Goal: Task Accomplishment & Management: Manage account settings

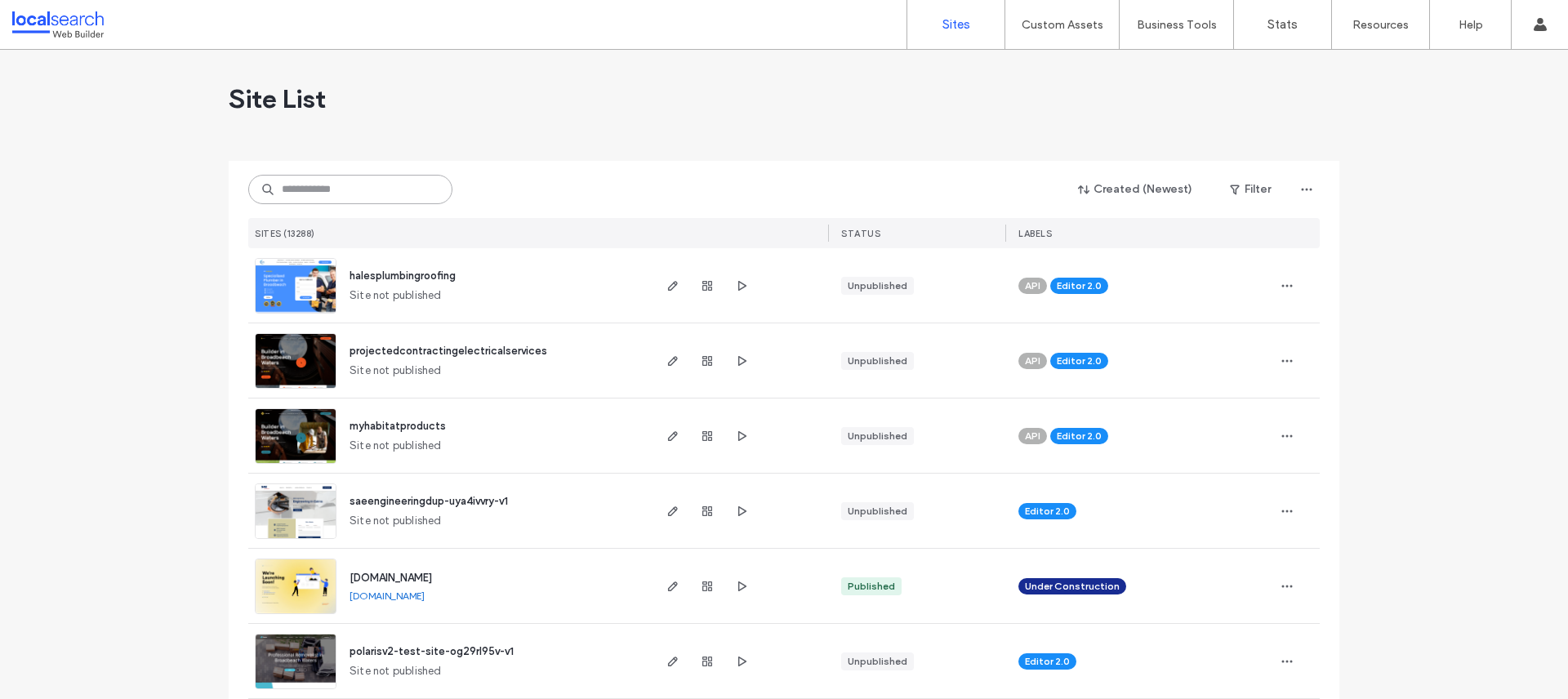
click at [359, 193] on input at bounding box center [350, 189] width 204 height 29
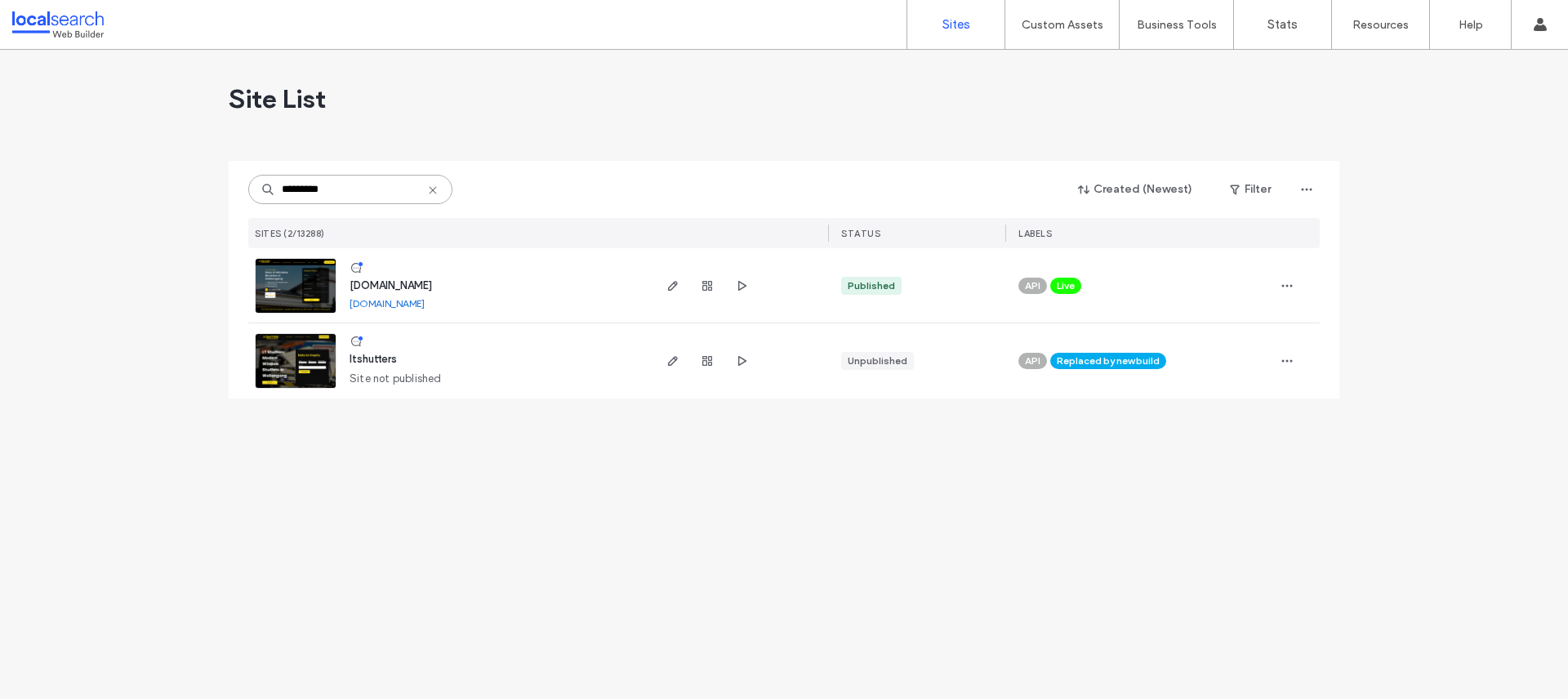
type input "*********"
click at [397, 288] on span "www.ltshutters.com.au" at bounding box center [390, 285] width 82 height 12
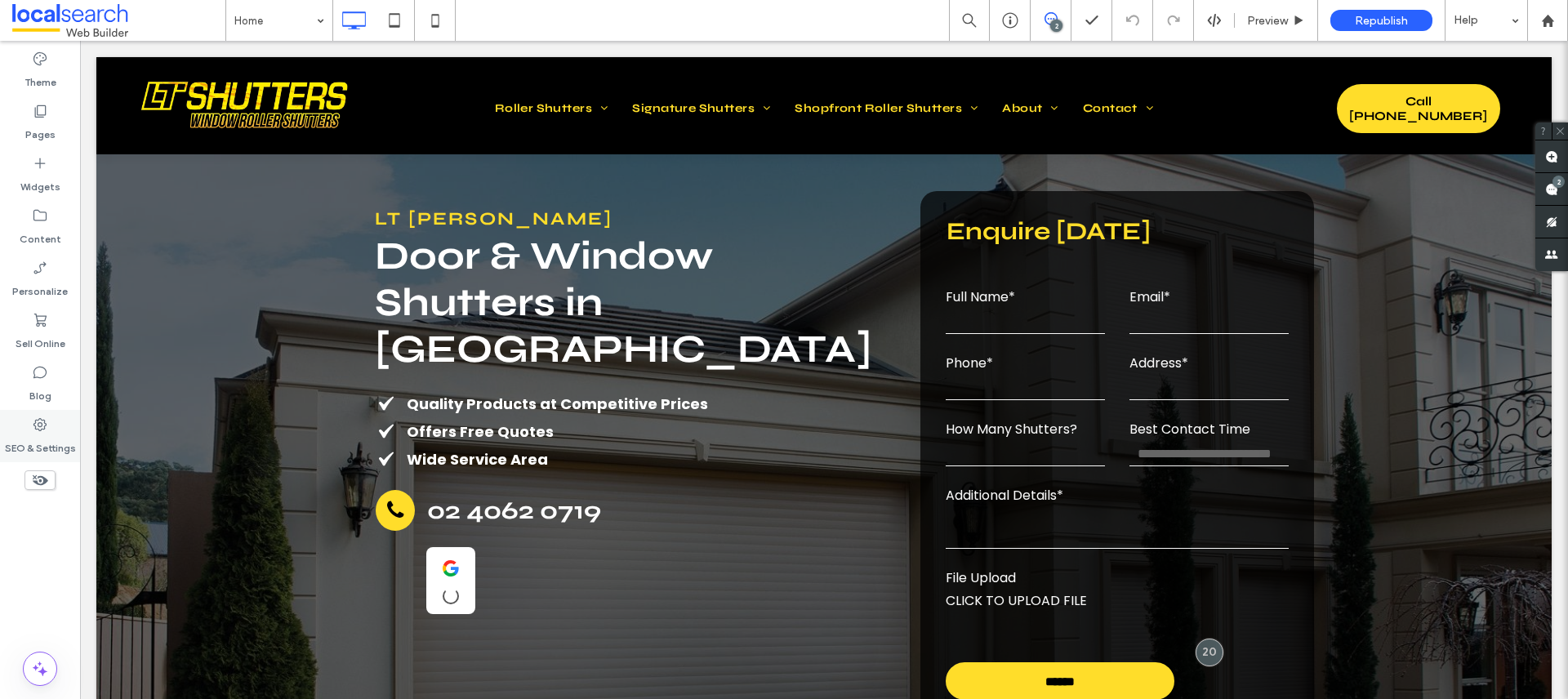
click at [44, 419] on icon at bounding box center [40, 424] width 16 height 16
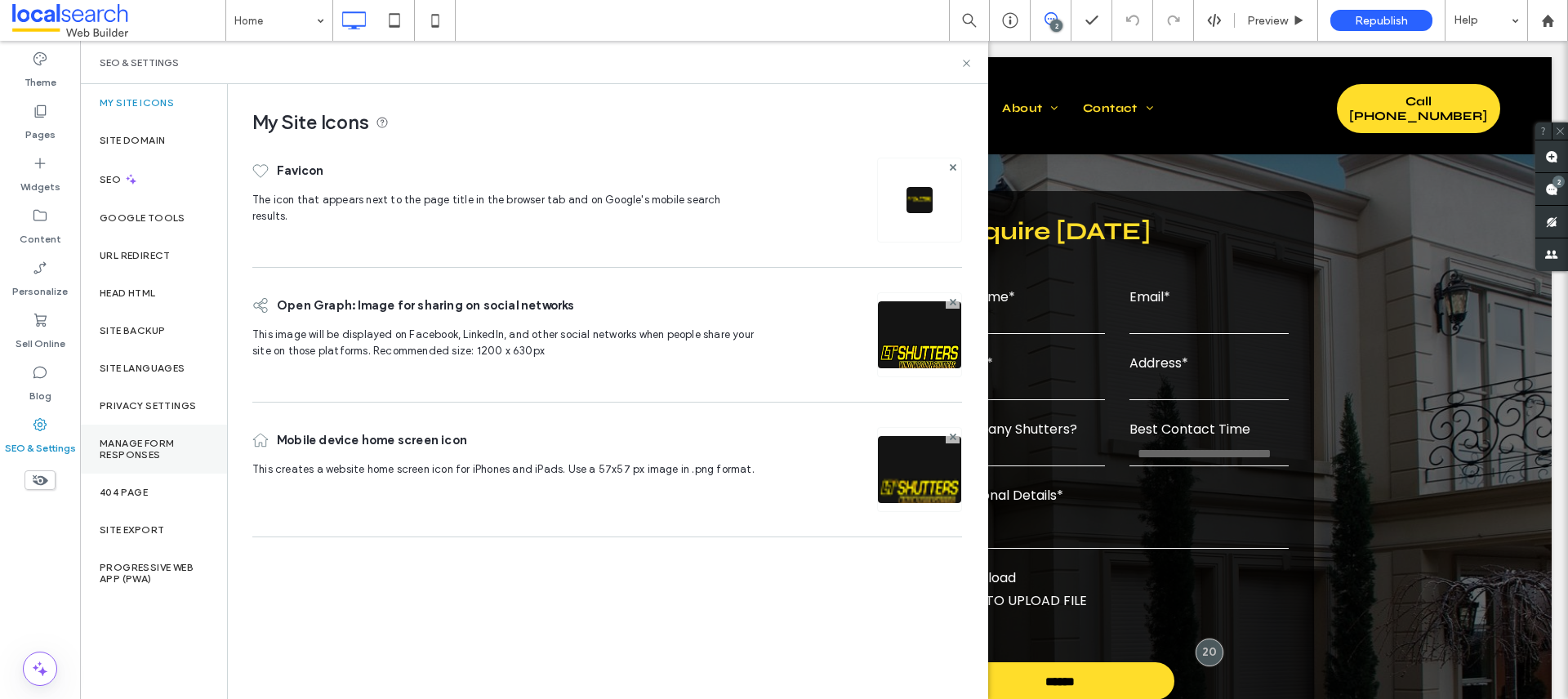
click at [146, 455] on label "Manage Form Responses" at bounding box center [154, 449] width 108 height 23
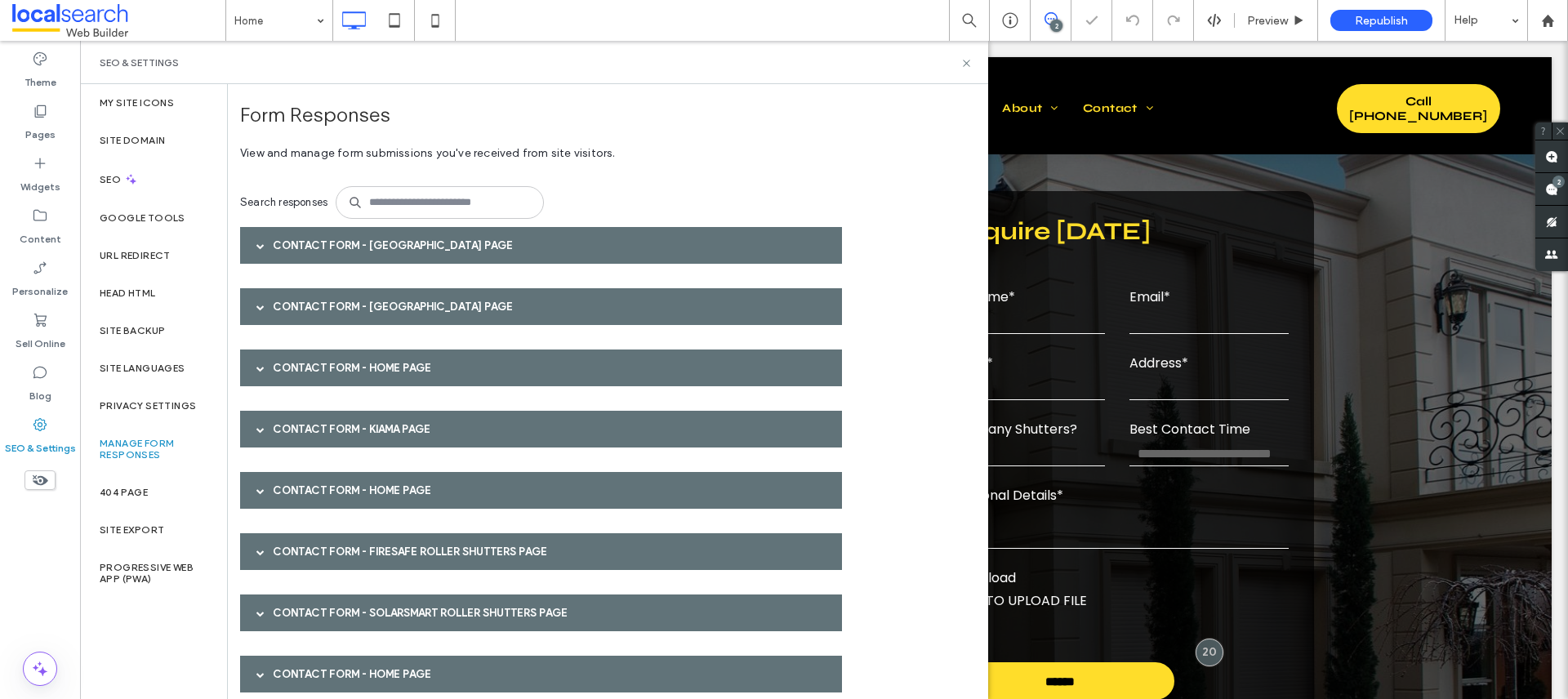
click at [352, 240] on div "Contact Form - [GEOGRAPHIC_DATA] page" at bounding box center [541, 245] width 602 height 36
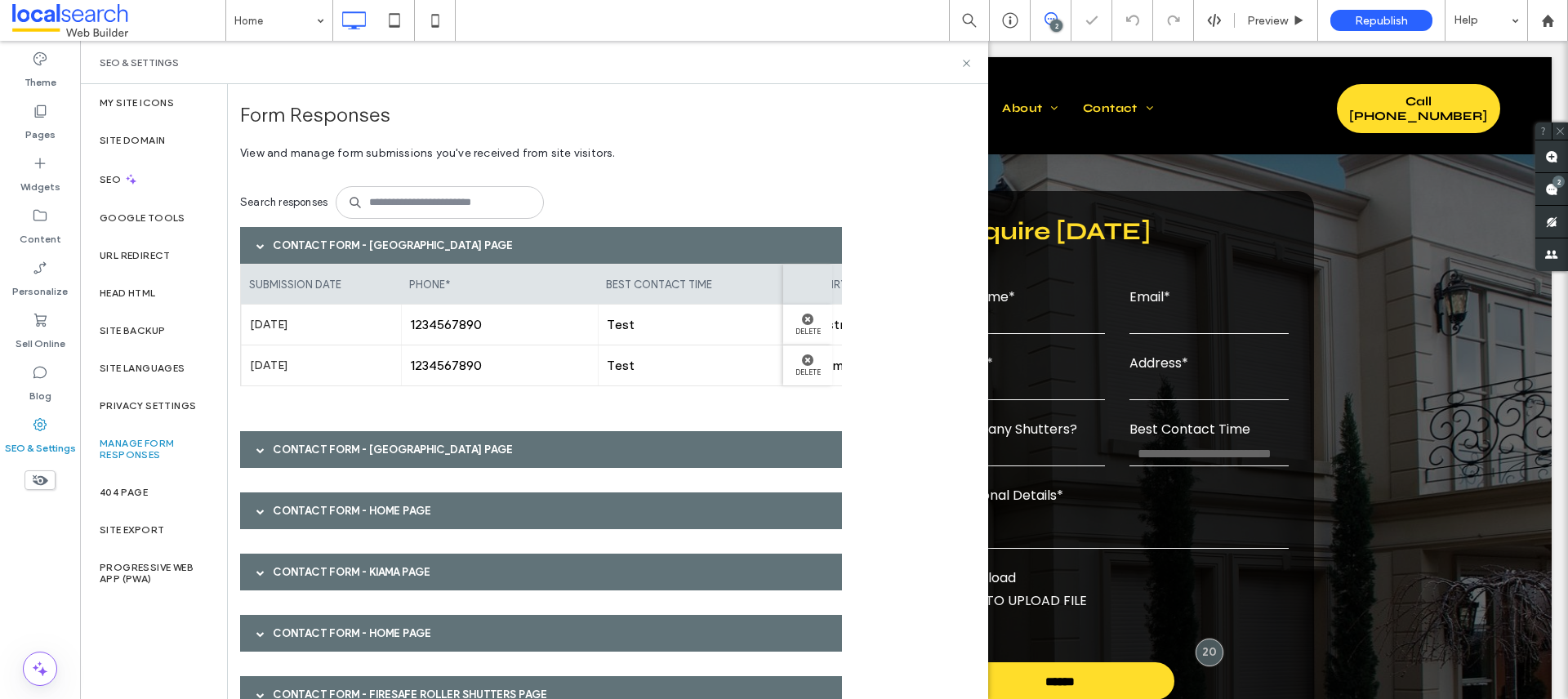
click at [352, 240] on div "Contact Form - [GEOGRAPHIC_DATA] page" at bounding box center [541, 245] width 602 height 36
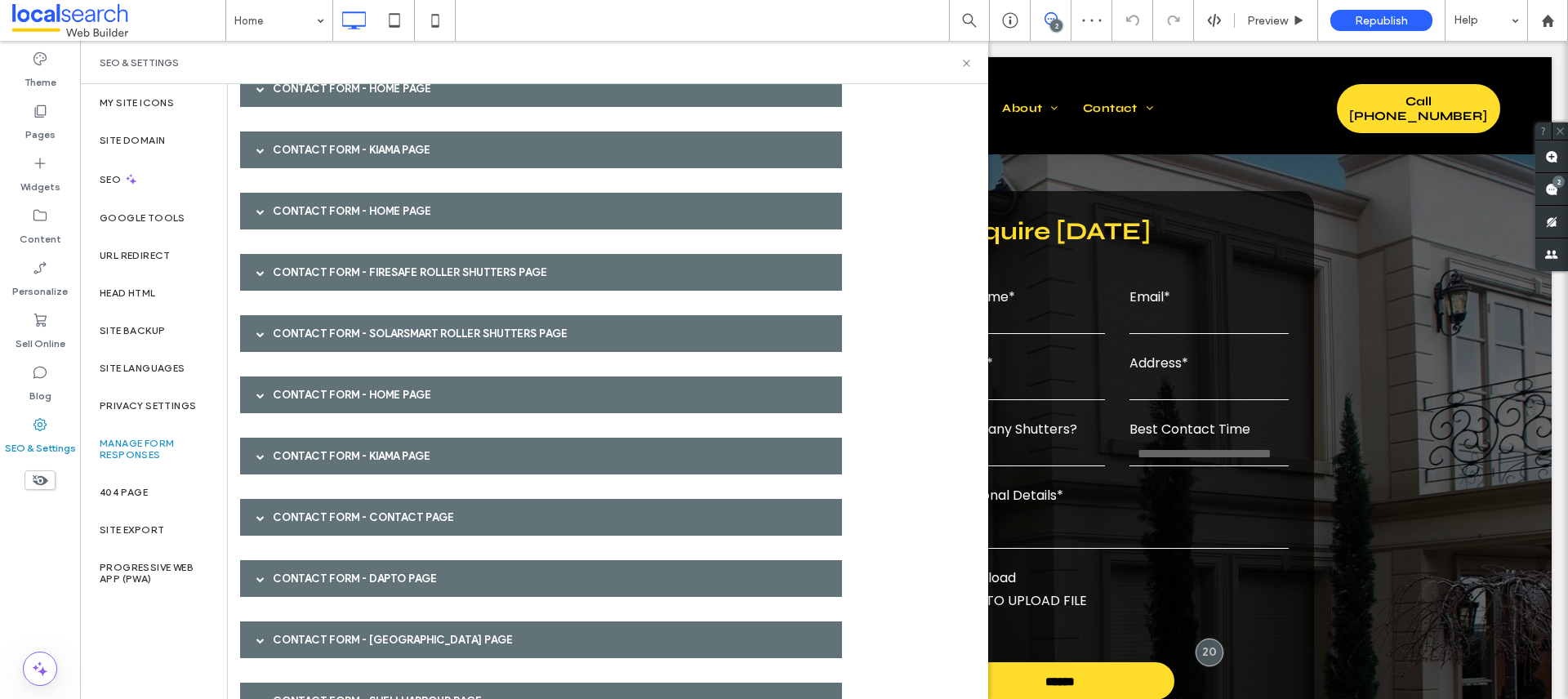
scroll to position [206, 0]
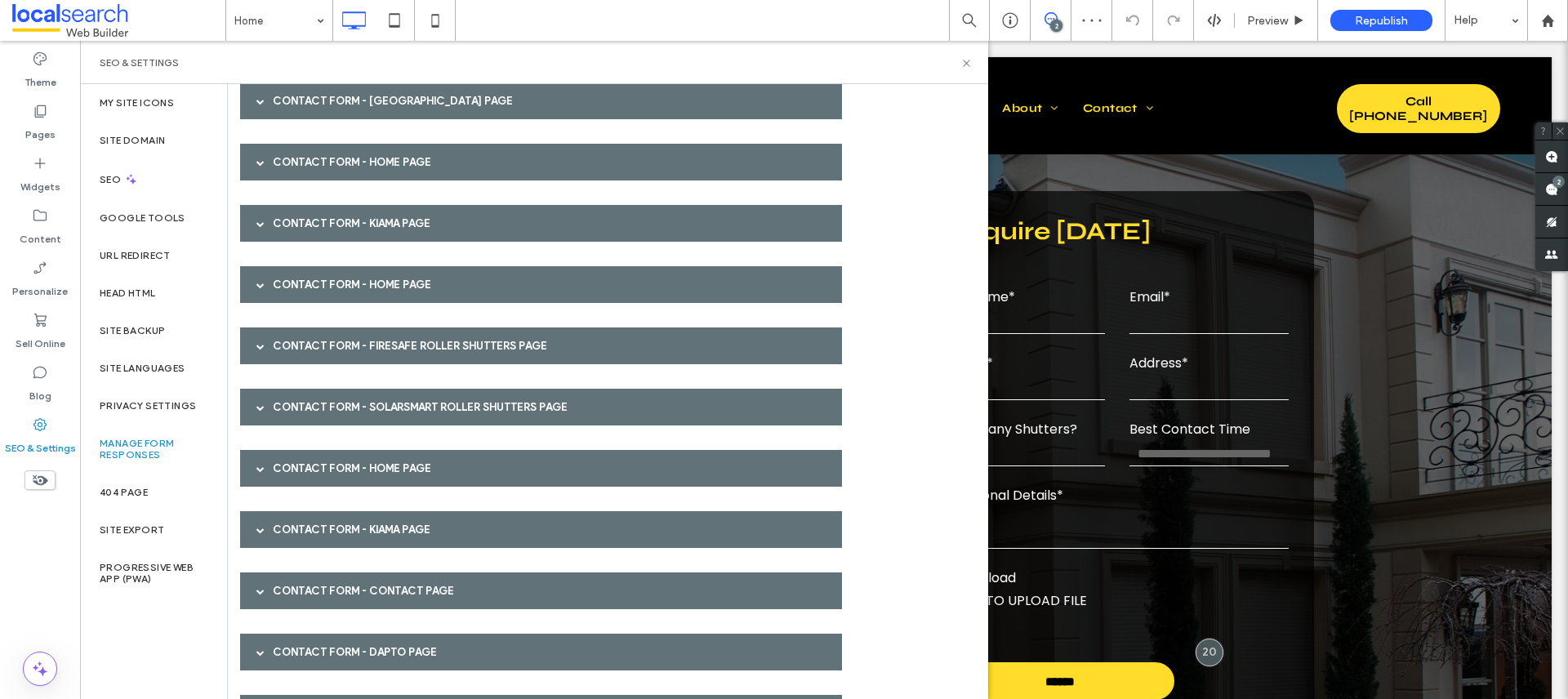
click at [307, 158] on div "Contact Form - Home page" at bounding box center [541, 162] width 602 height 36
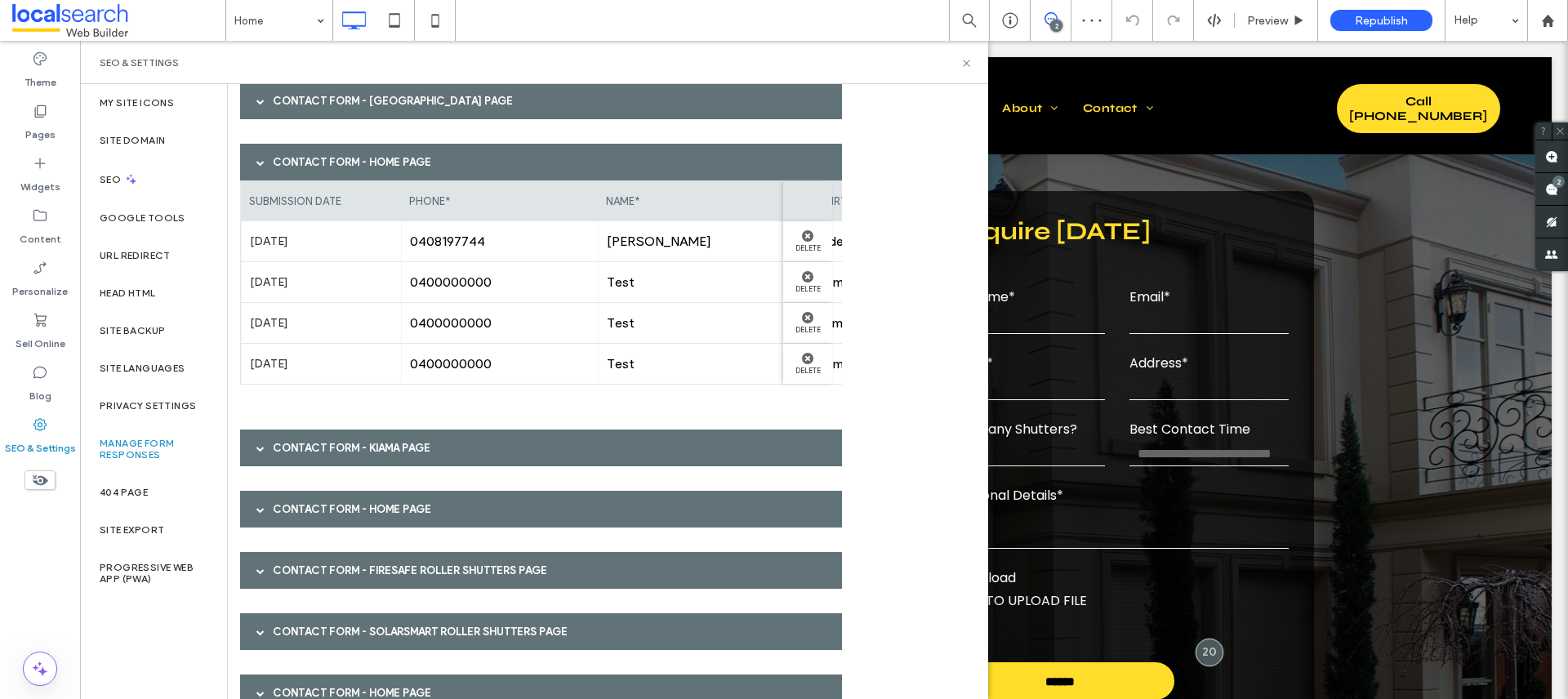
click at [307, 158] on div "Contact Form - Home page" at bounding box center [541, 162] width 602 height 36
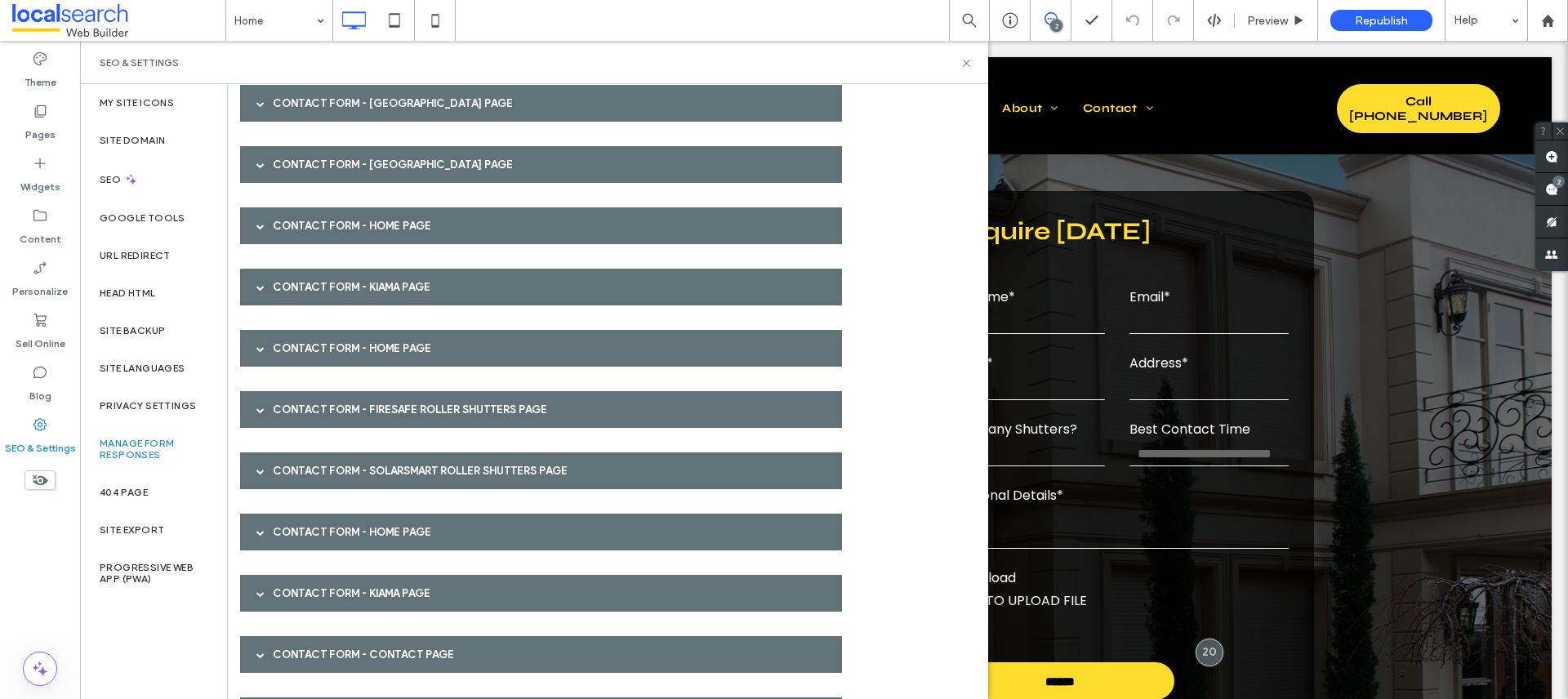
scroll to position [145, 0]
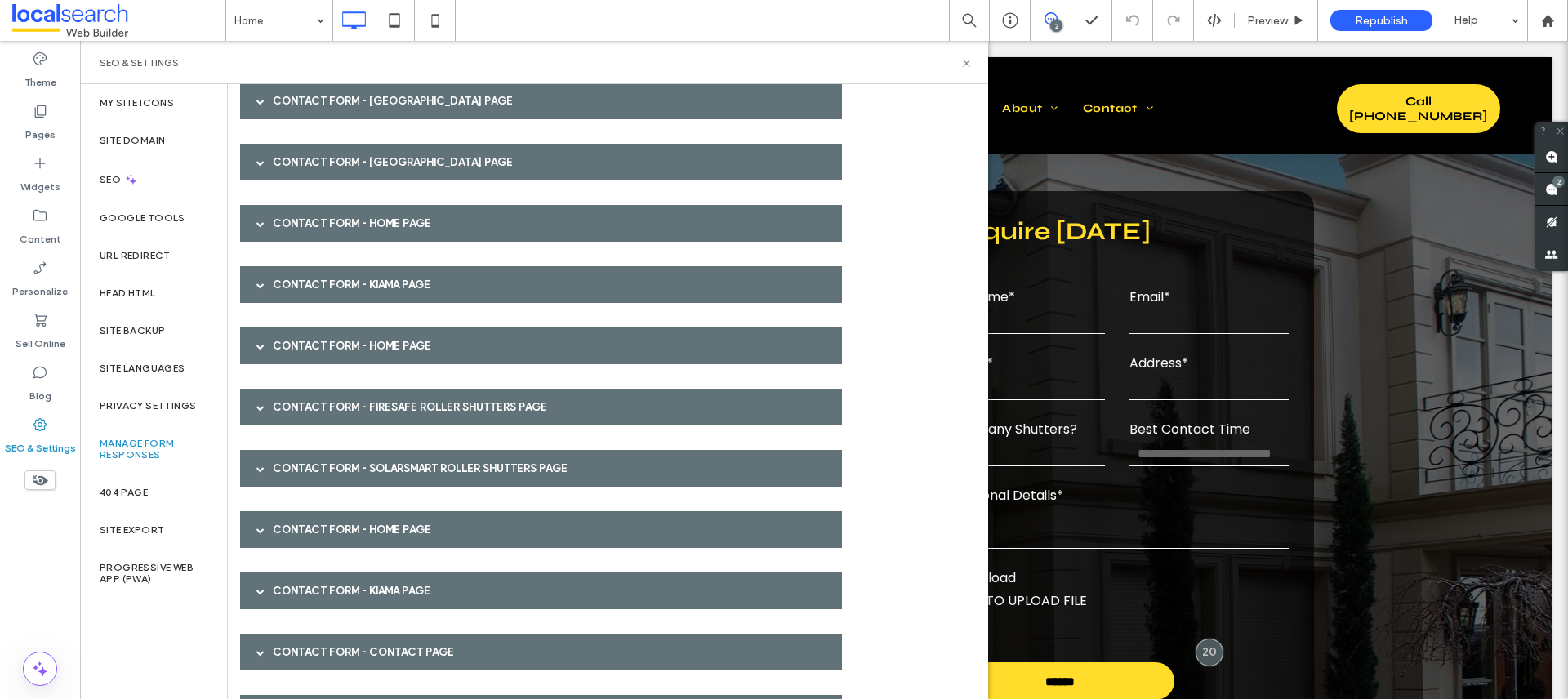
click at [302, 168] on div "Contact Form - [GEOGRAPHIC_DATA] page" at bounding box center [541, 162] width 602 height 36
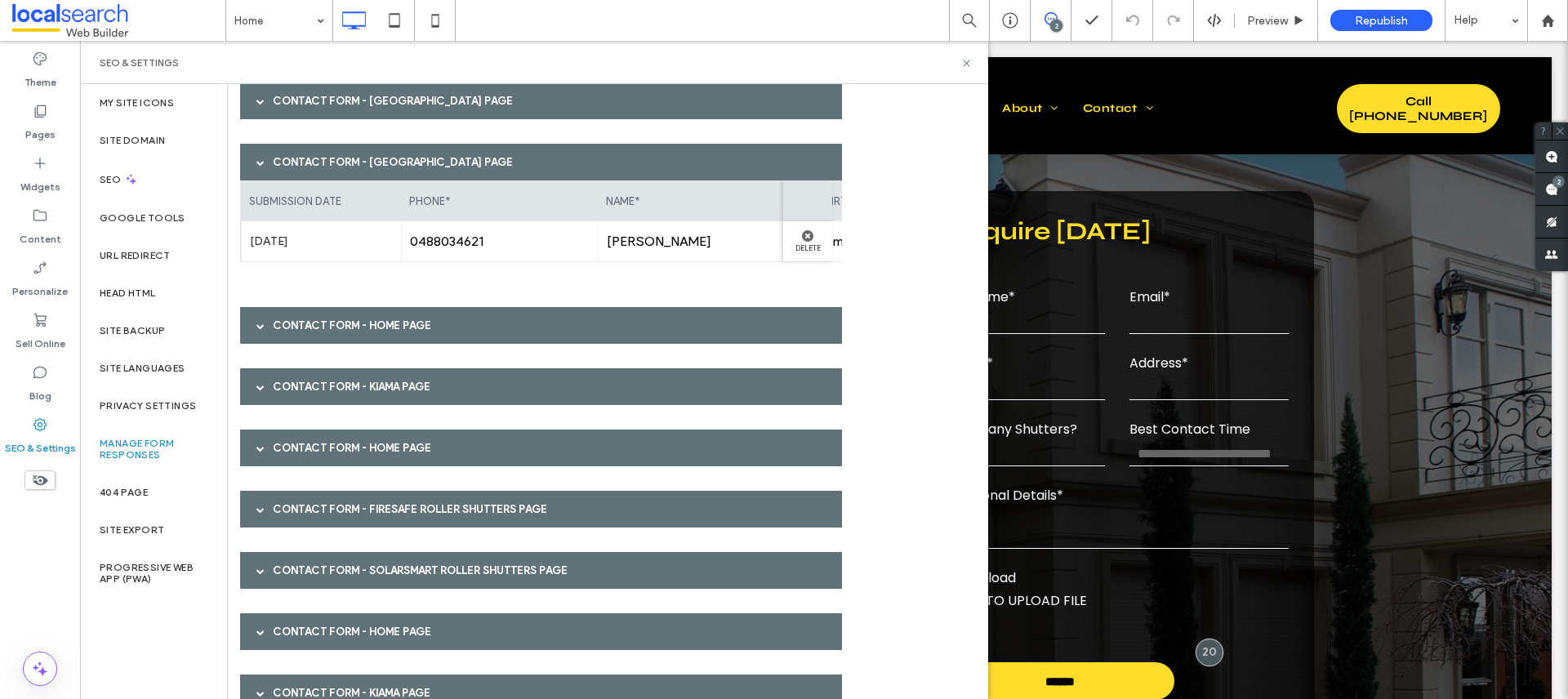
click at [301, 168] on div "Contact Form - [GEOGRAPHIC_DATA] page" at bounding box center [541, 162] width 602 height 36
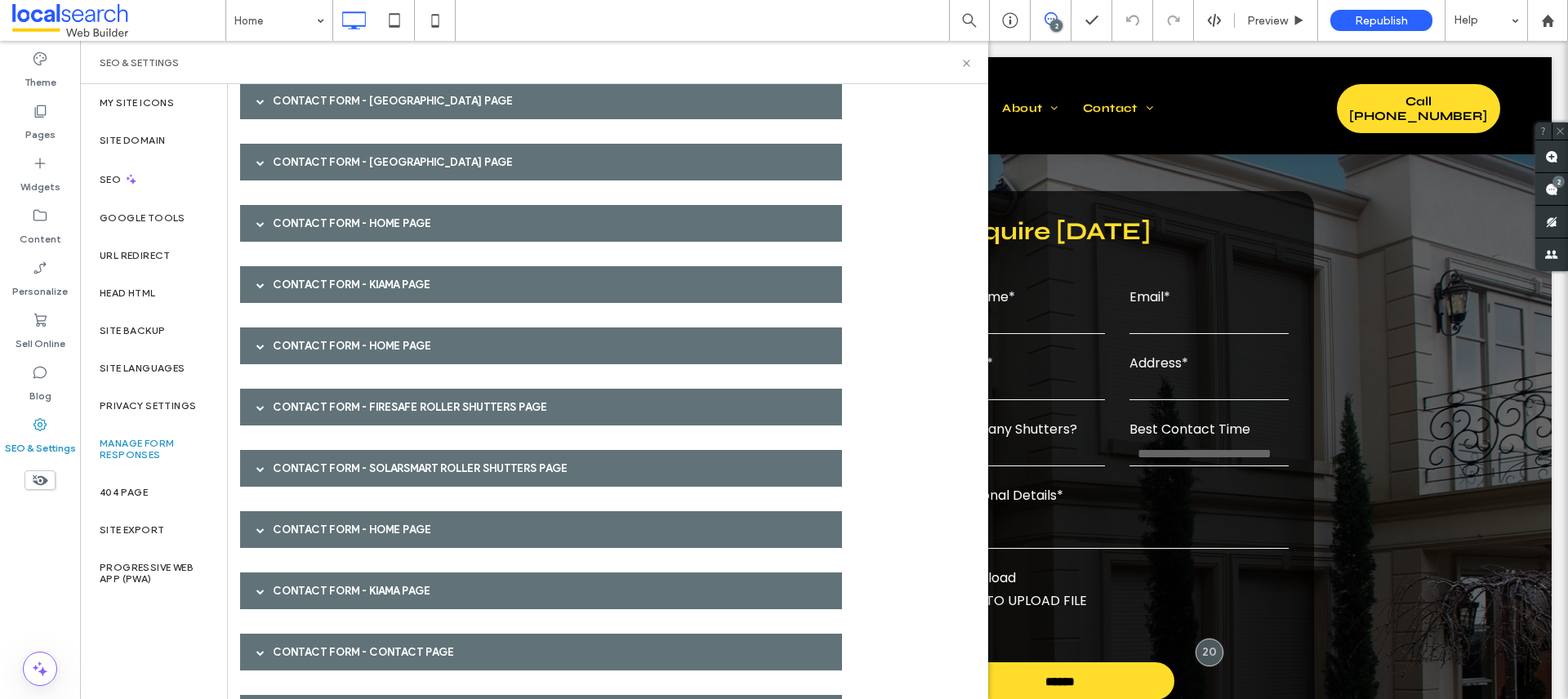
click at [298, 219] on div "Contact Form - Home page" at bounding box center [541, 223] width 602 height 36
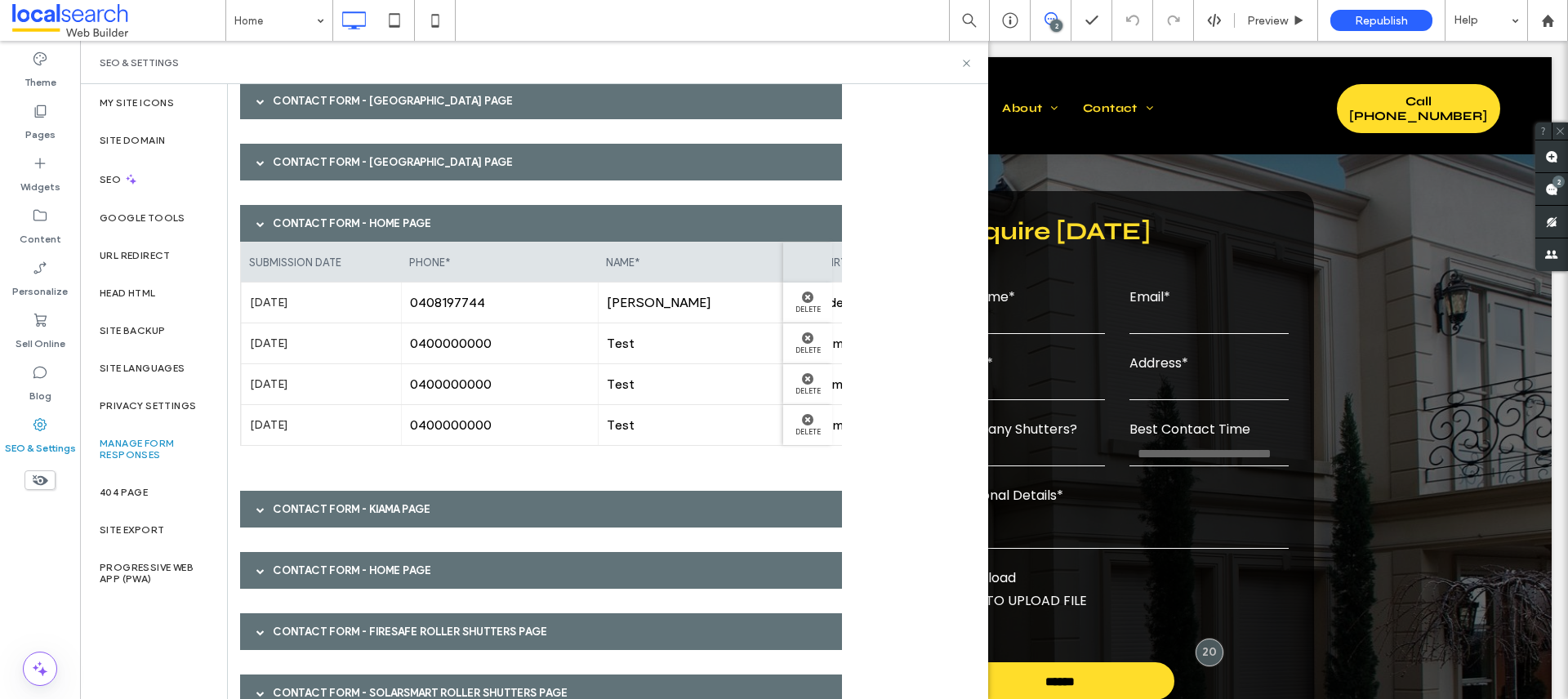
click at [298, 219] on div "Contact Form - Home page" at bounding box center [541, 223] width 602 height 36
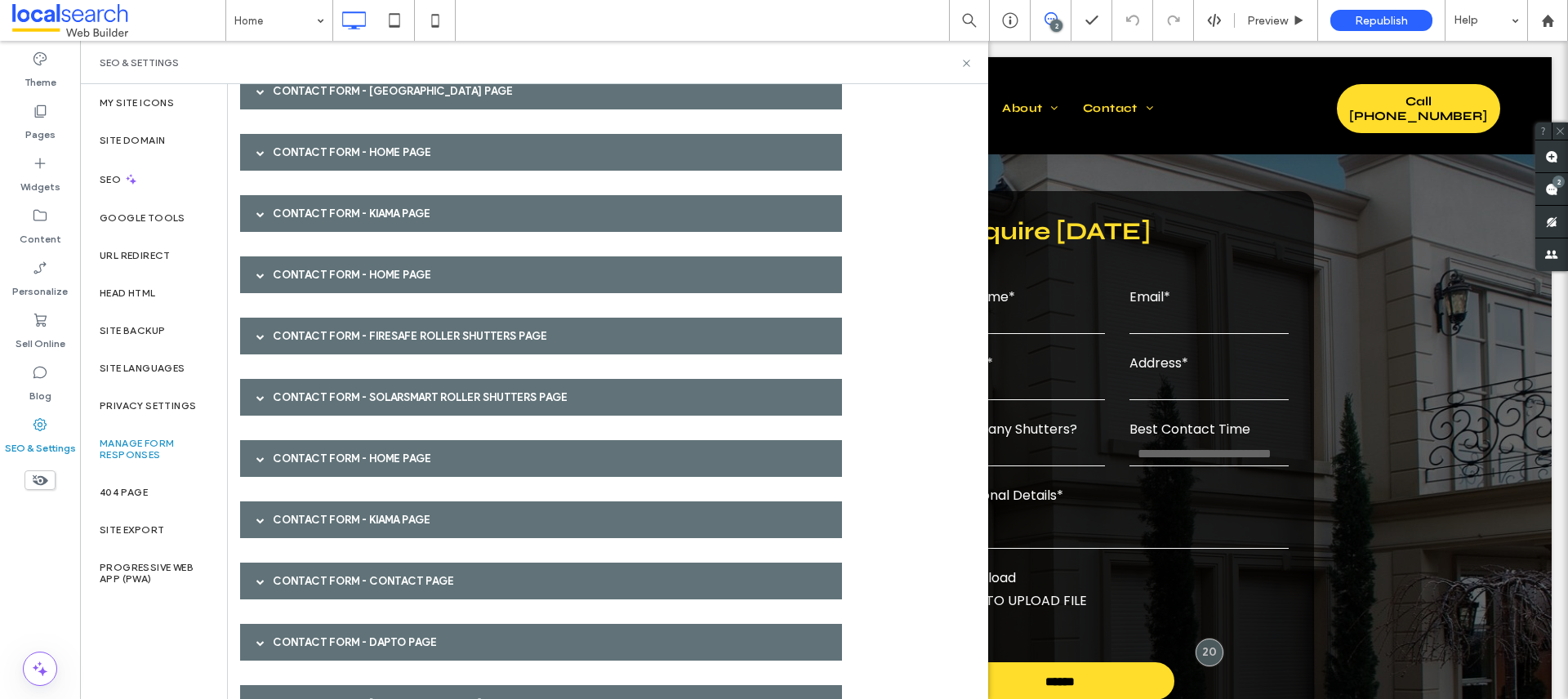
scroll to position [217, 0]
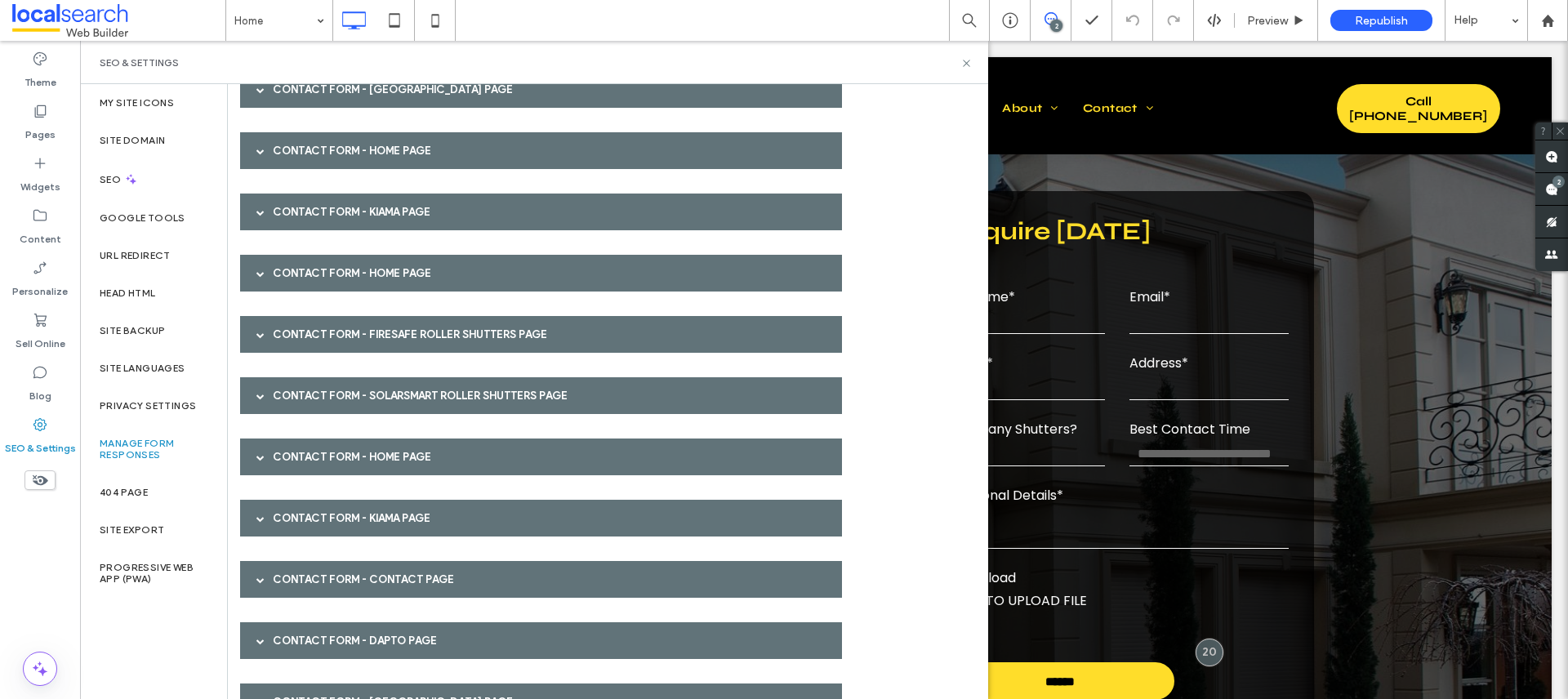
click at [298, 218] on div "Contact Form - Kiama page" at bounding box center [541, 212] width 602 height 36
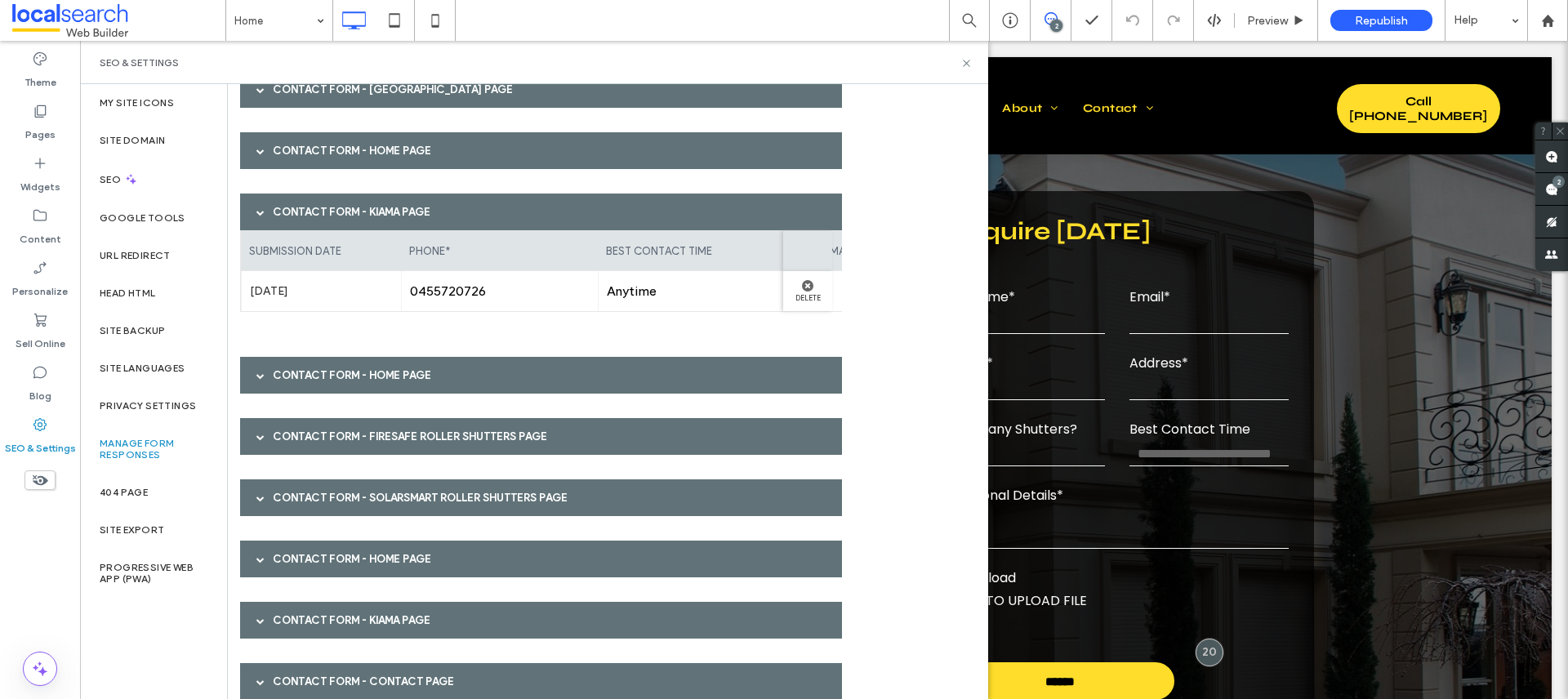
click at [298, 218] on div "Contact Form - Kiama page" at bounding box center [541, 212] width 602 height 36
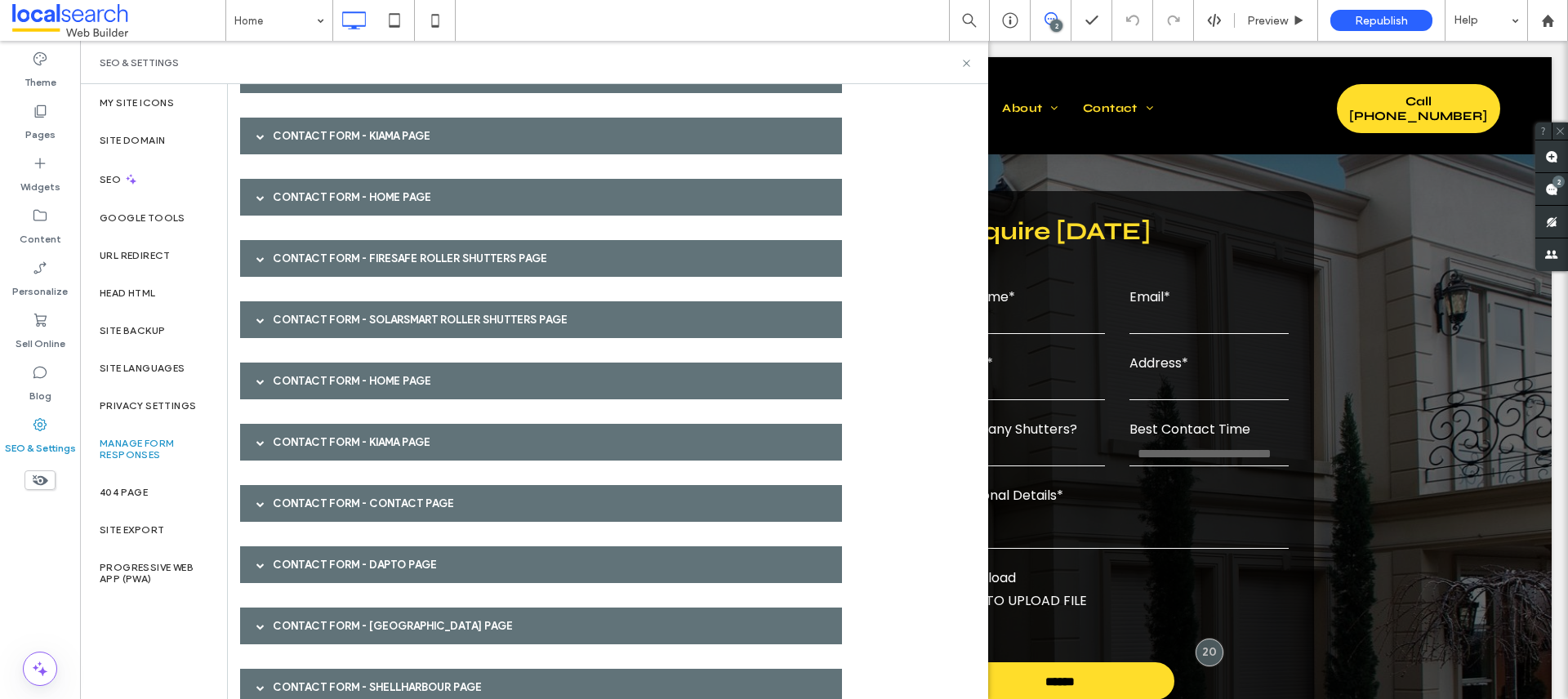
click at [298, 218] on div "Contact Form - Wollongong page submission date phone* best contact time enquiry…" at bounding box center [546, 669] width 612 height 1470
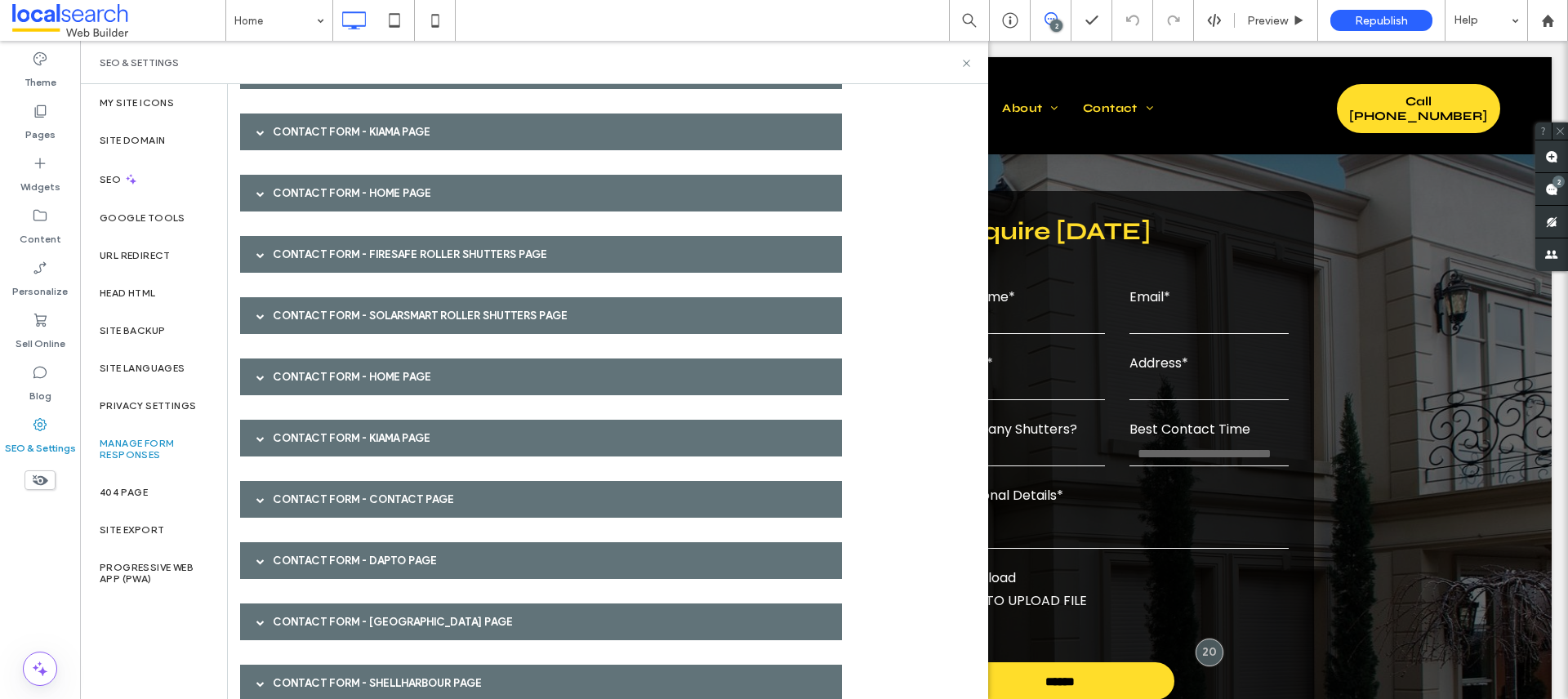
click at [298, 205] on div "Contact Form - Home page" at bounding box center [541, 193] width 602 height 36
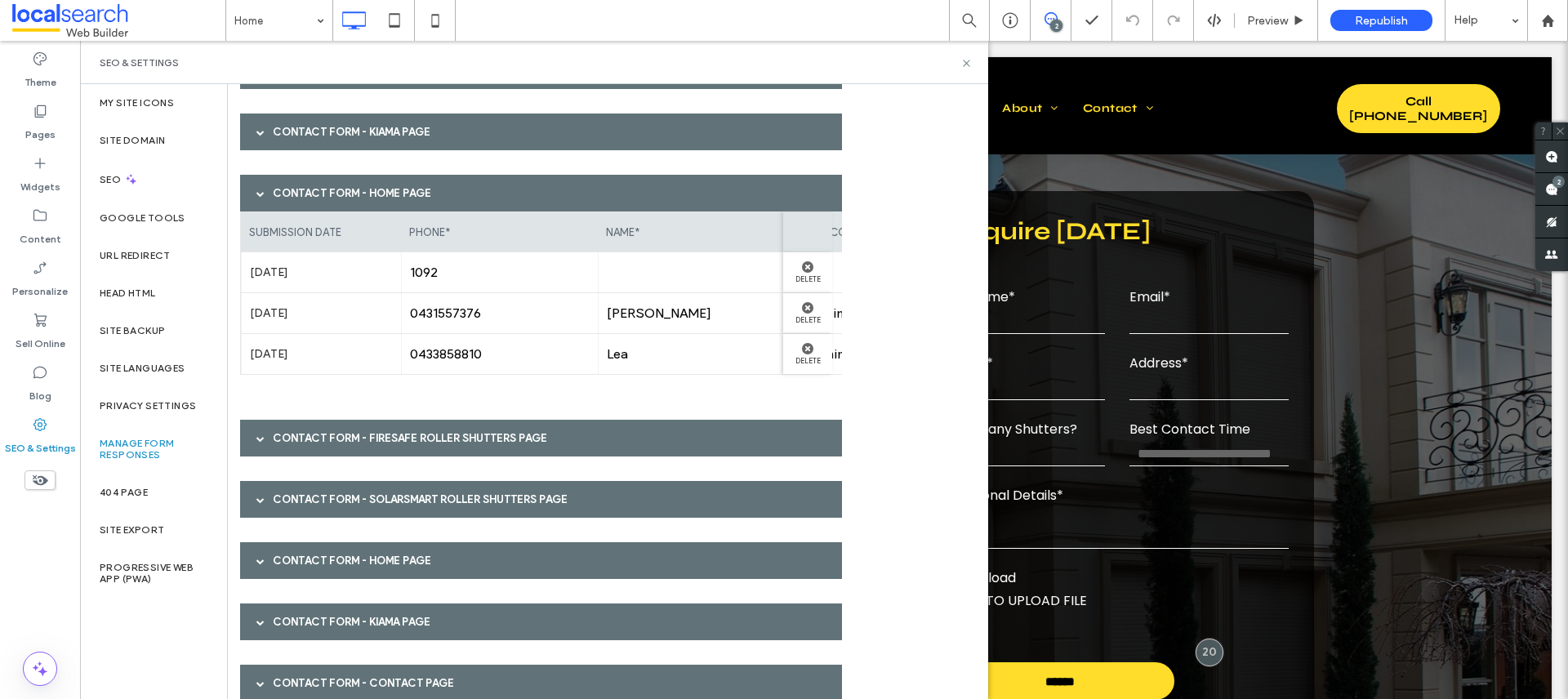
click at [298, 205] on div "Contact Form - Home page" at bounding box center [541, 193] width 602 height 36
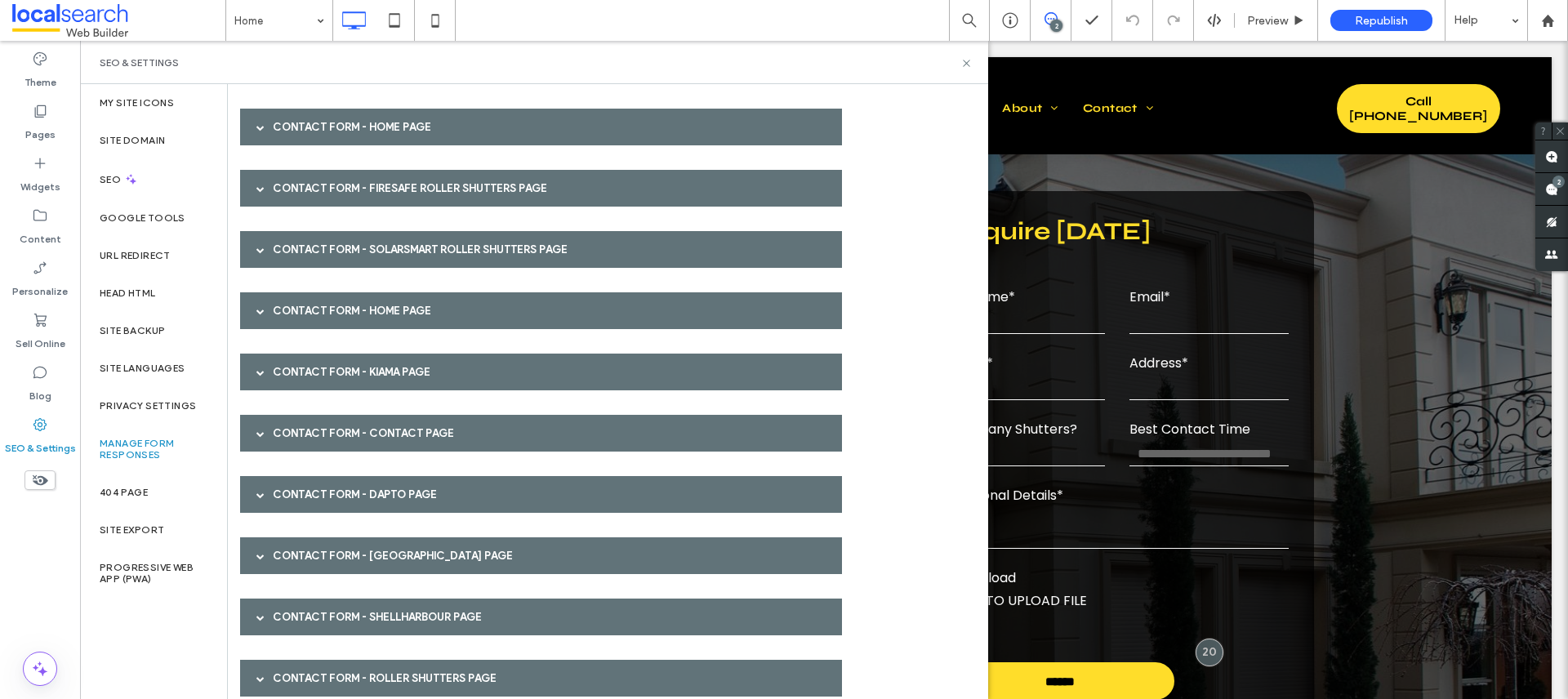
scroll to position [366, 0]
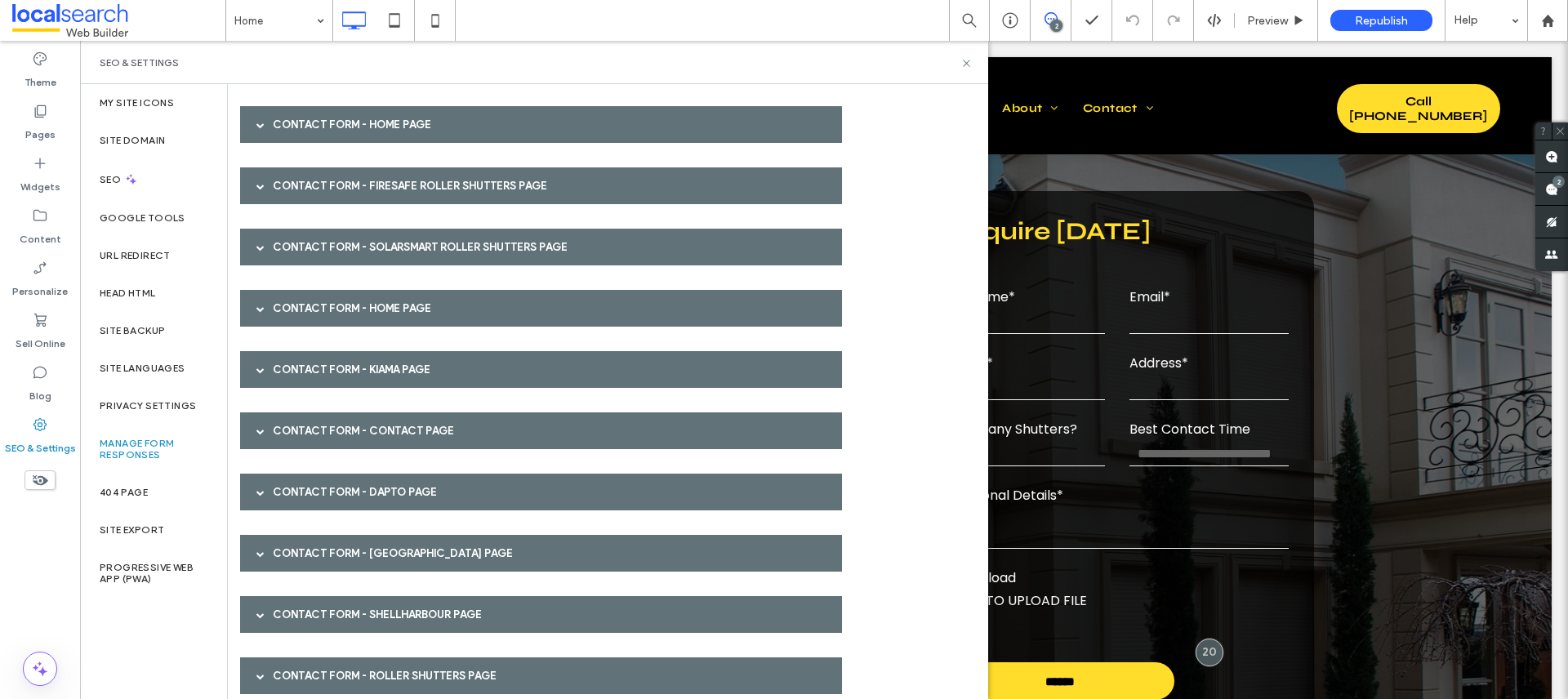
click at [299, 197] on div "Contact Form - FireSafe Roller Shutters page" at bounding box center [541, 186] width 602 height 36
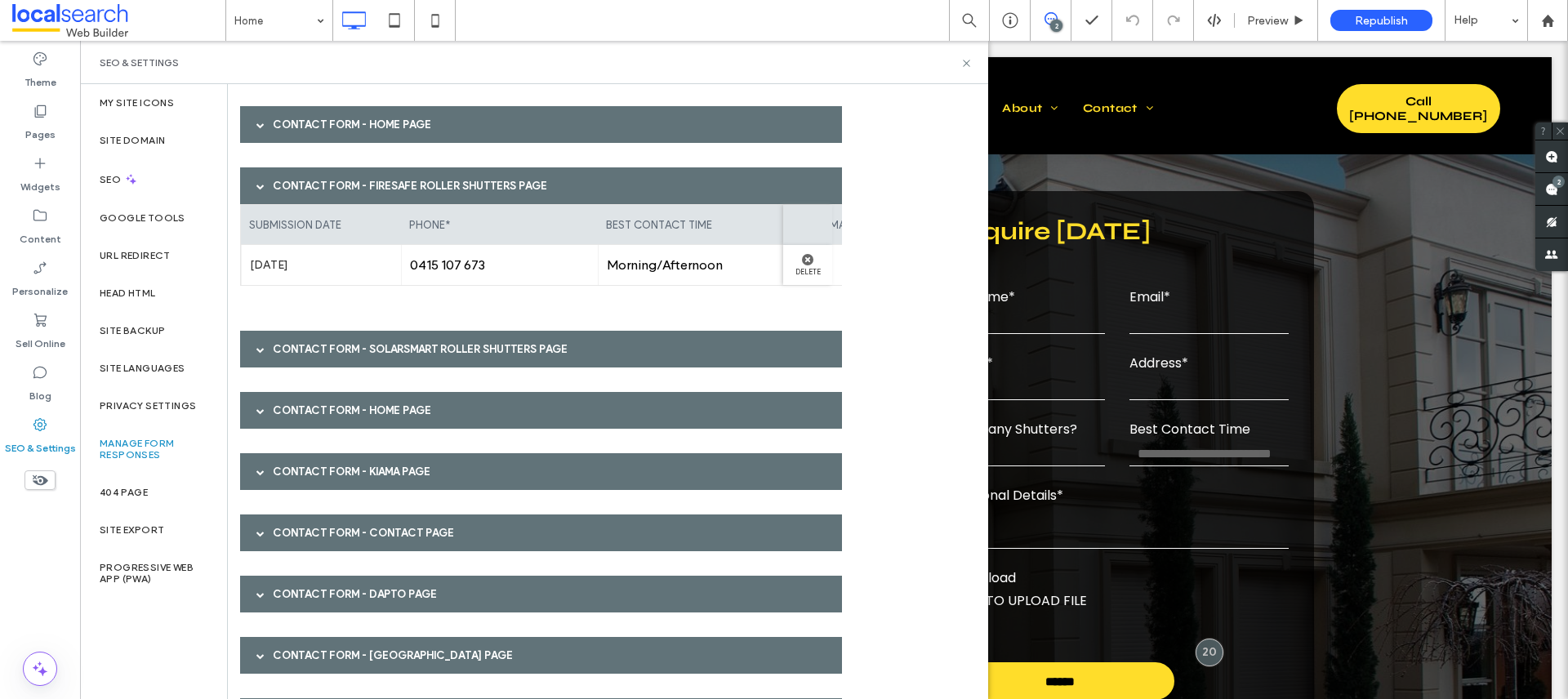
click at [299, 197] on div "Contact Form - FireSafe Roller Shutters page" at bounding box center [541, 186] width 602 height 36
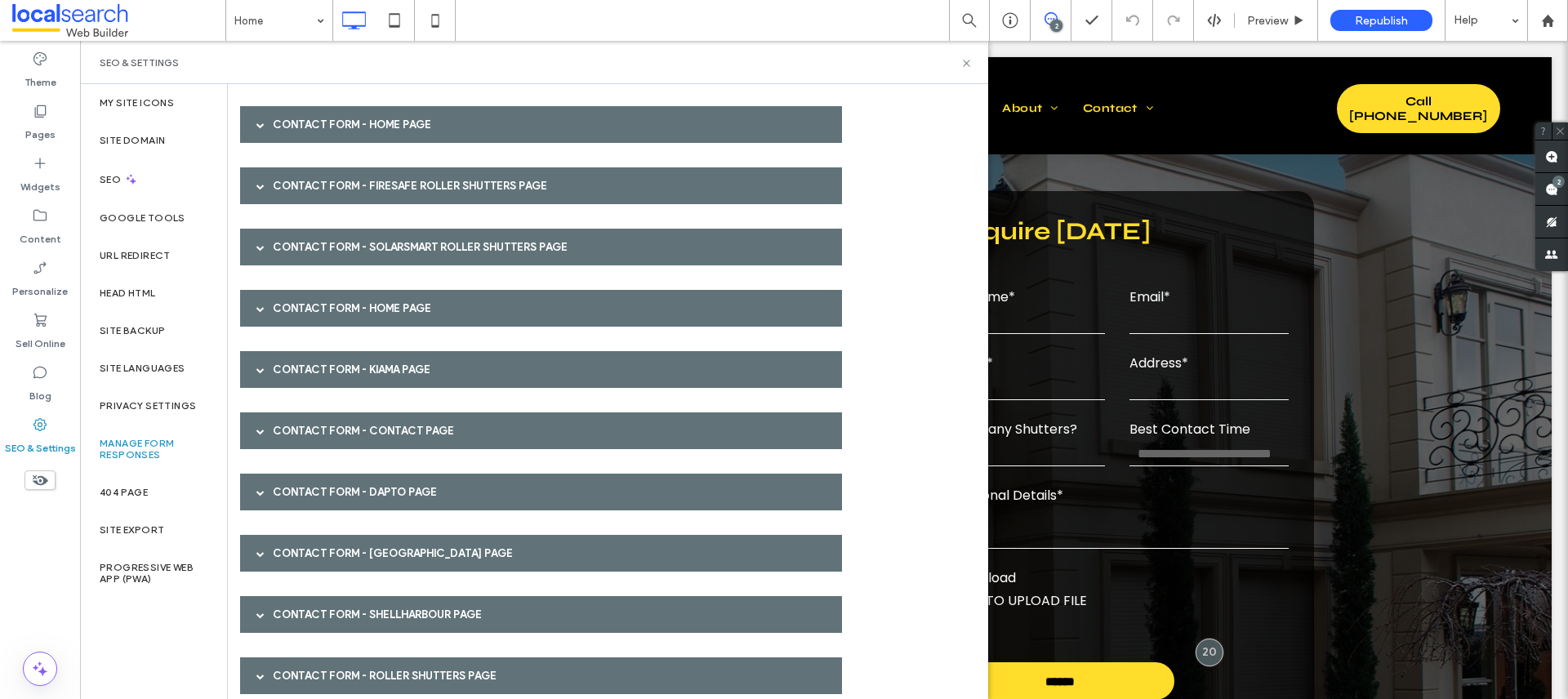
click at [299, 239] on div "Contact Form - SolarSmart Roller Shutters page" at bounding box center [541, 247] width 602 height 36
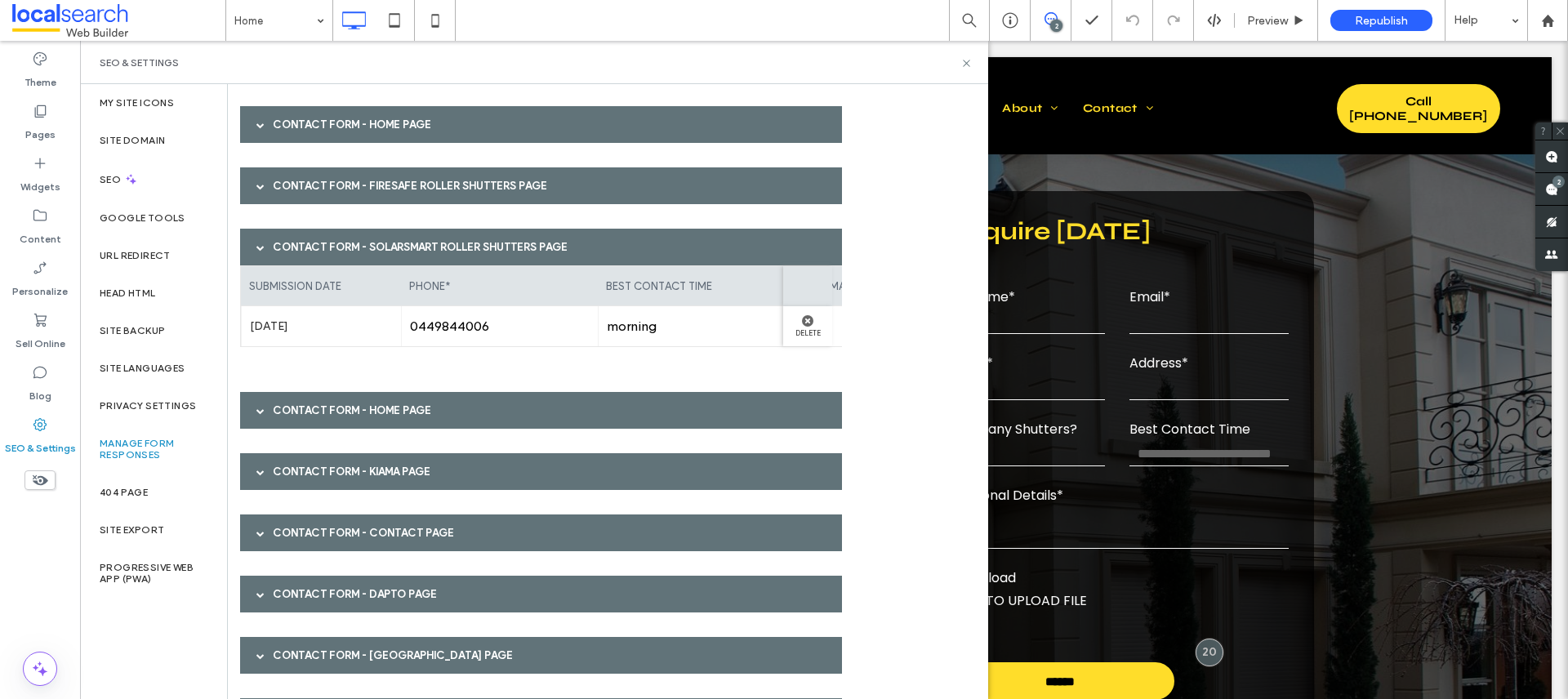
click at [299, 239] on div "Contact Form - SolarSmart Roller Shutters page" at bounding box center [541, 247] width 602 height 36
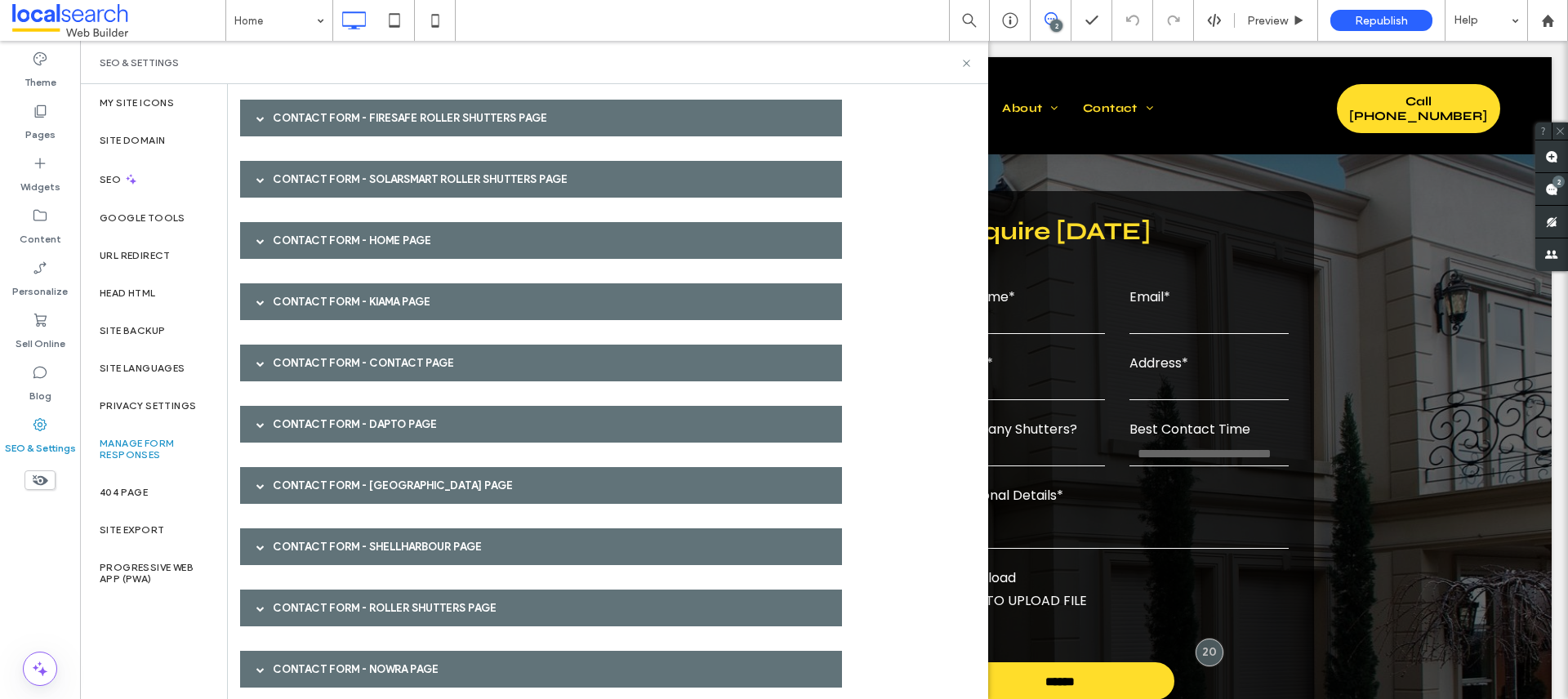
scroll to position [436, 0]
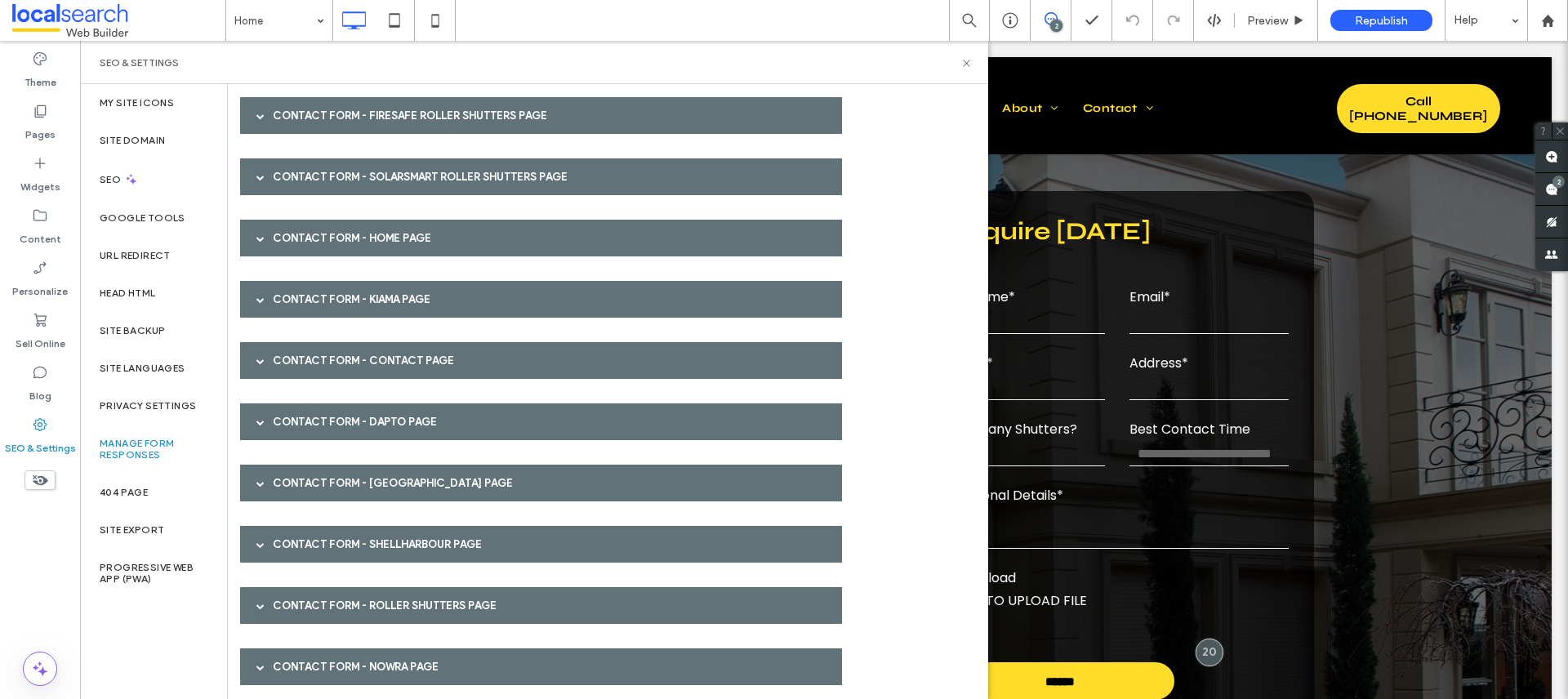
click at [299, 239] on div "Contact Form - Home page" at bounding box center [541, 238] width 602 height 36
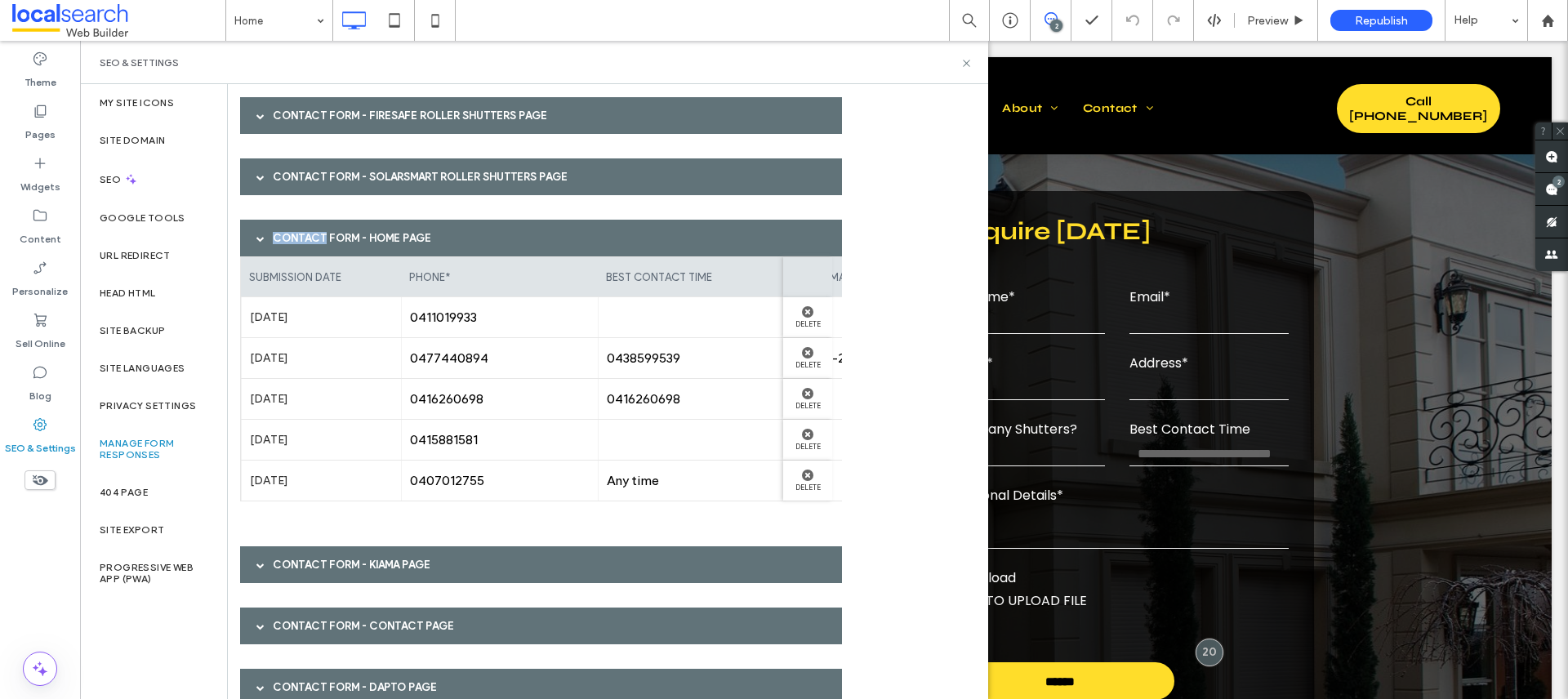
click at [299, 239] on div "Contact Form - Home page" at bounding box center [541, 238] width 602 height 36
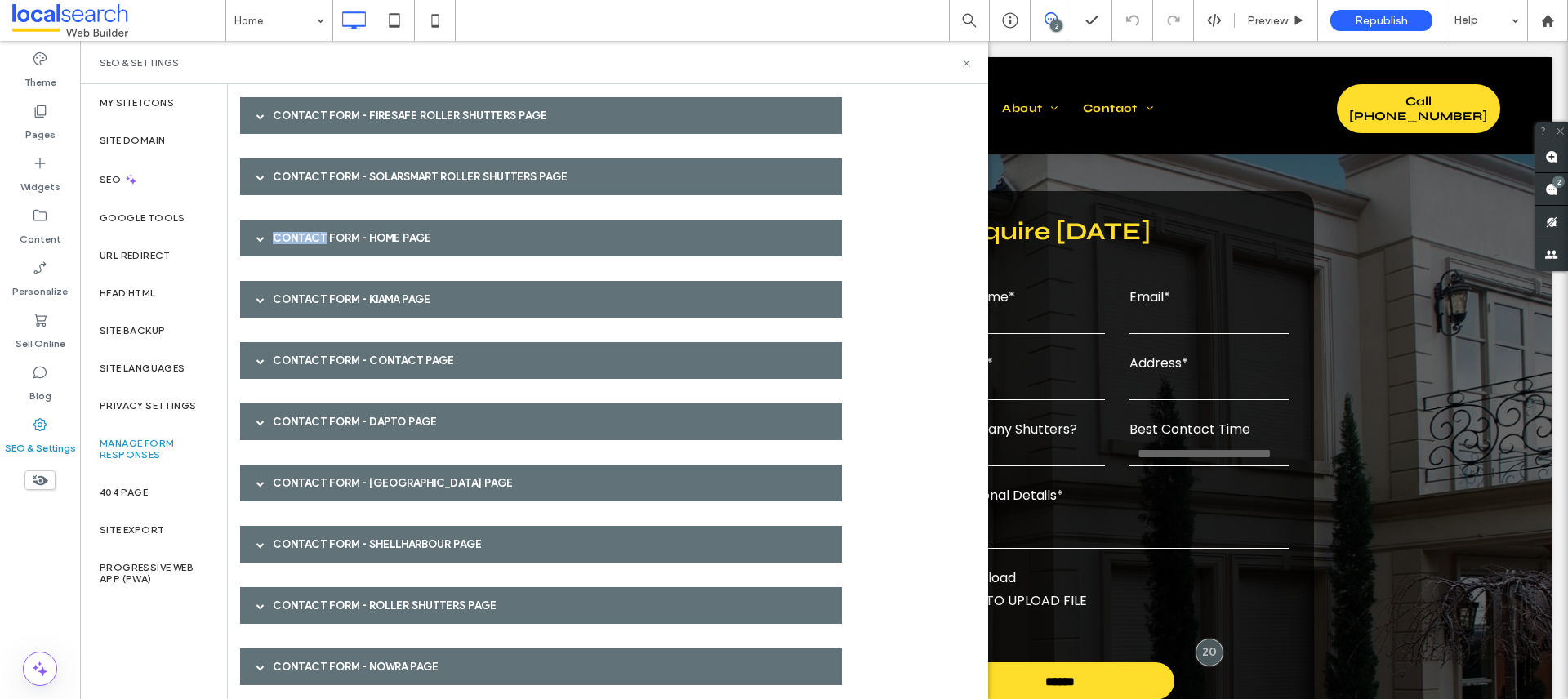
click at [299, 239] on div "Contact Form - Home page" at bounding box center [541, 238] width 602 height 36
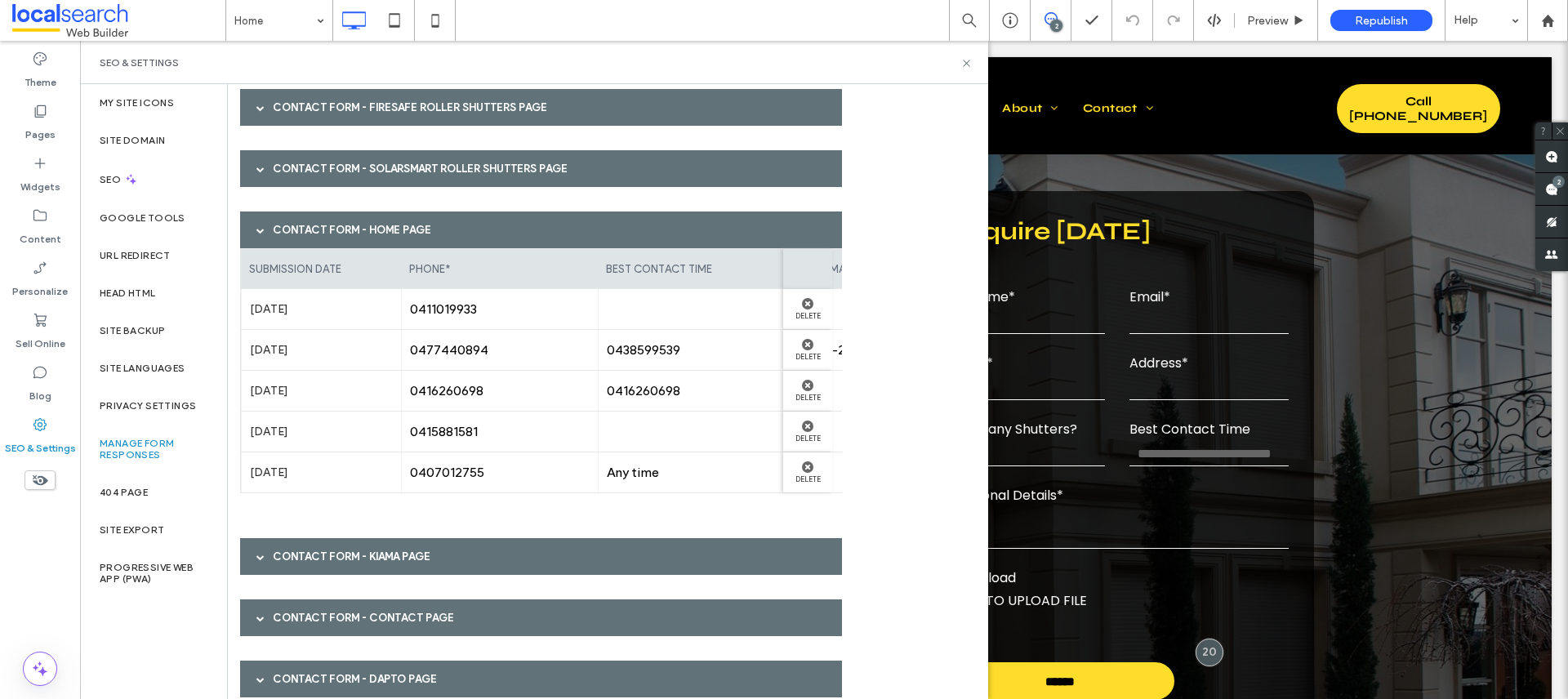
click at [299, 239] on div "Contact Form - Home page" at bounding box center [541, 230] width 602 height 36
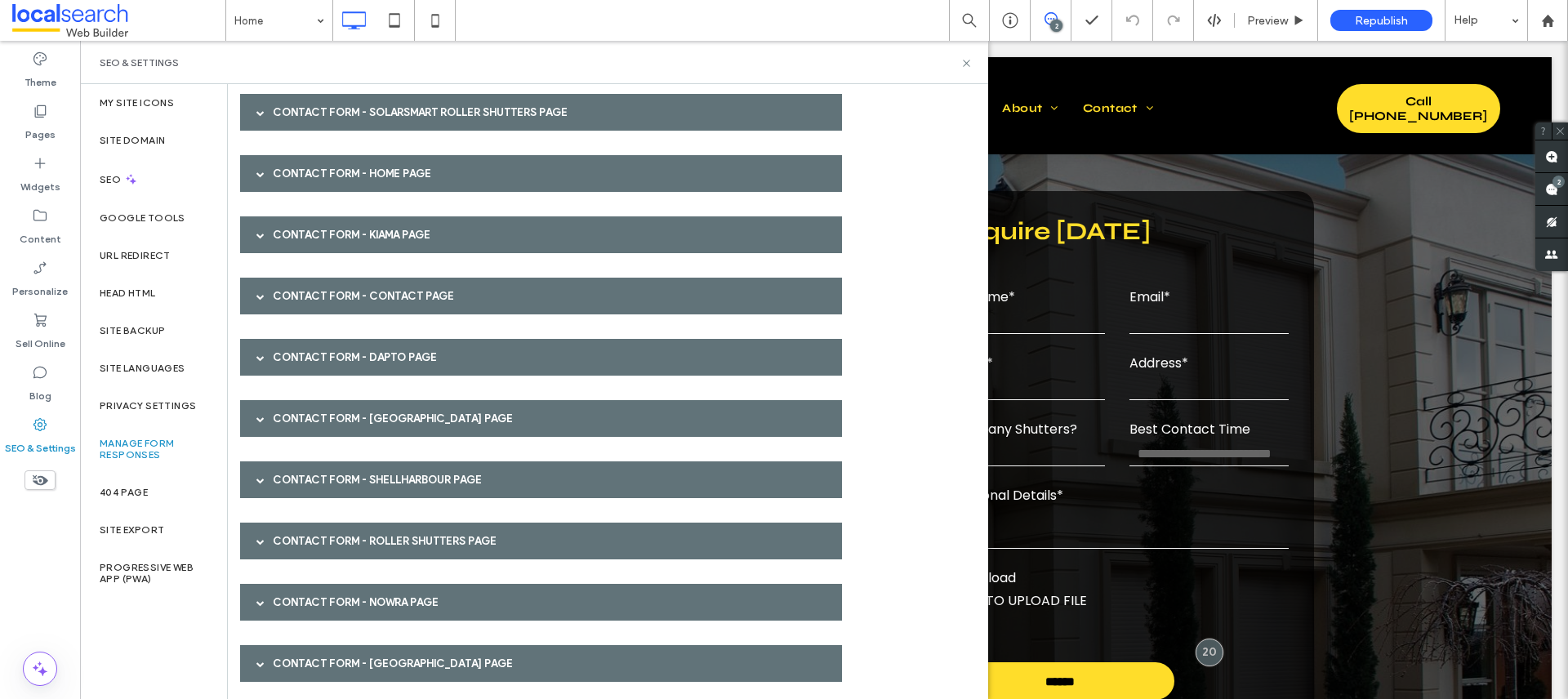
scroll to position [505, 0]
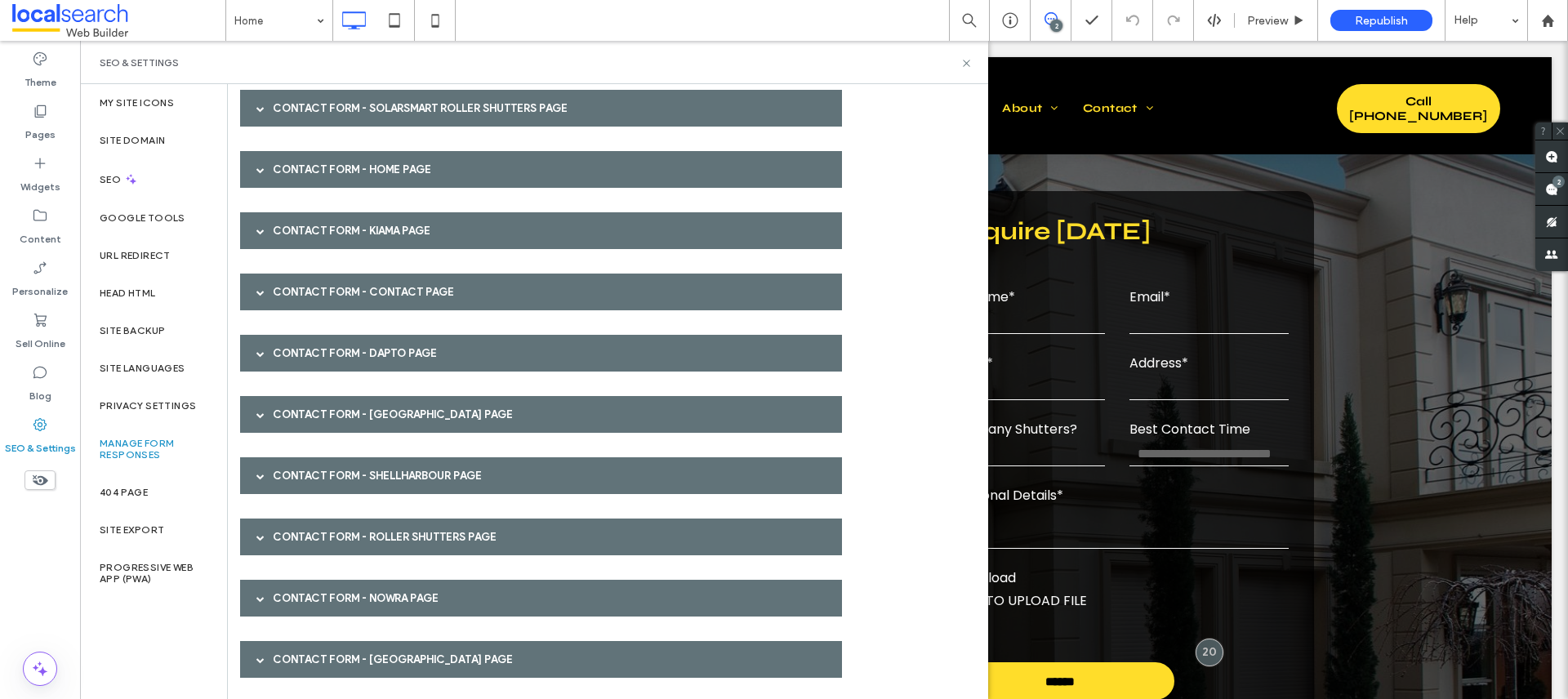
click at [305, 215] on div "Contact Form - Kiama page" at bounding box center [541, 231] width 602 height 36
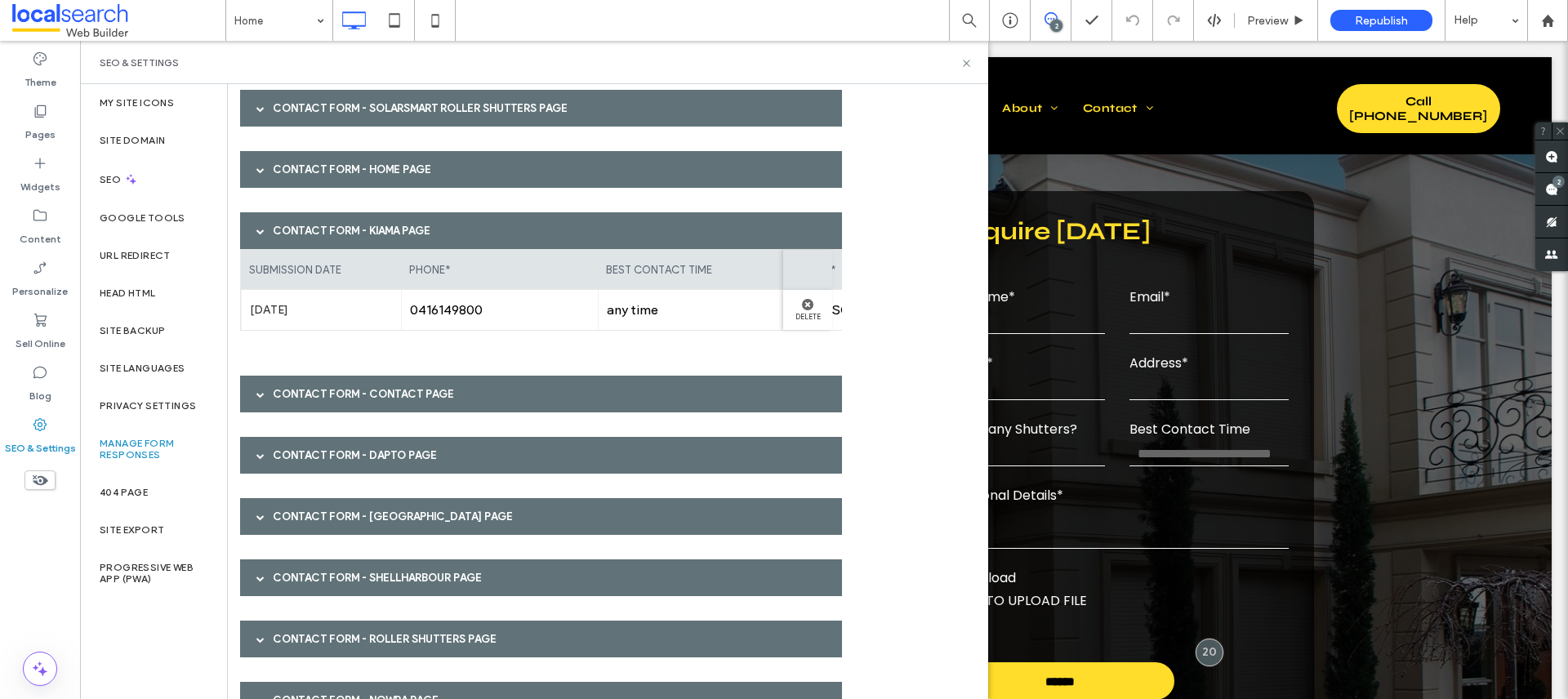
click at [305, 216] on div "Contact Form - Kiama page" at bounding box center [541, 231] width 602 height 36
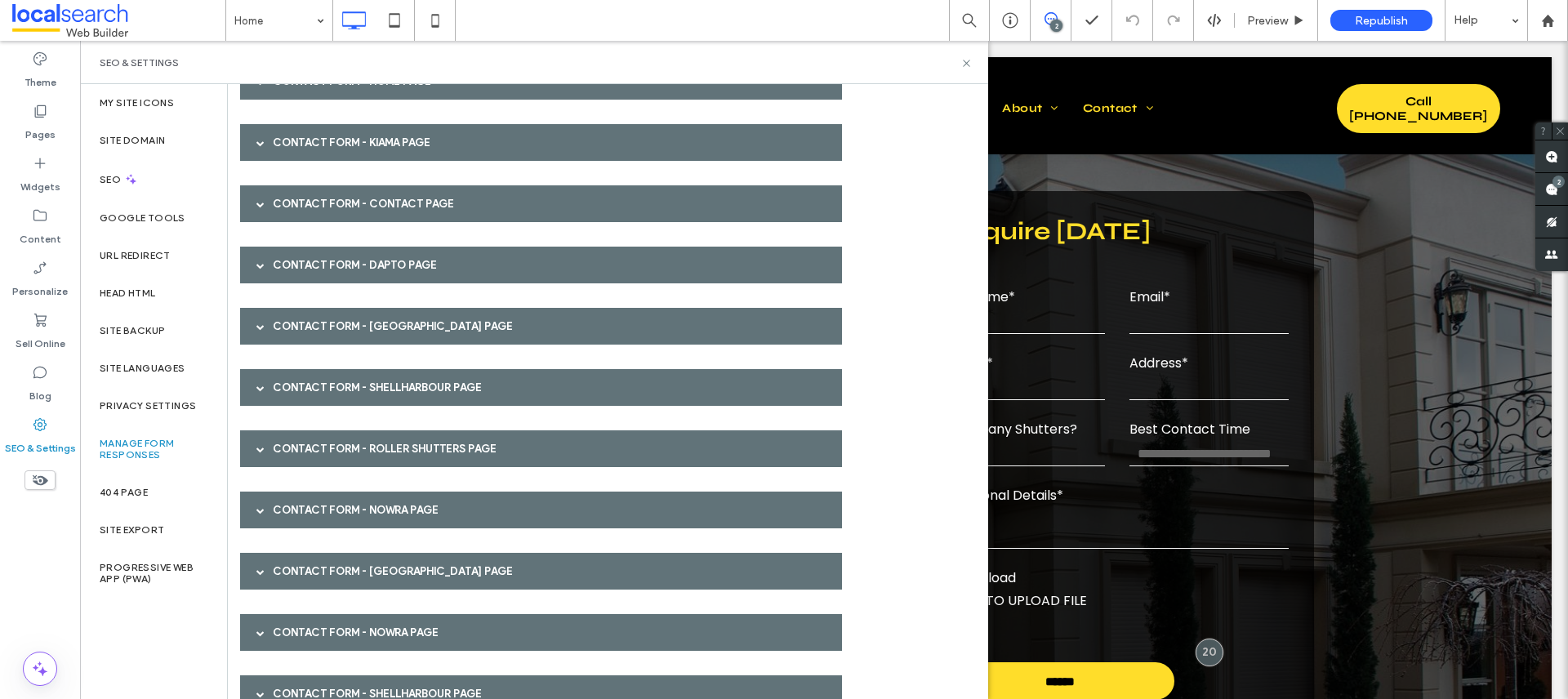
scroll to position [594, 0]
click at [305, 216] on div "Contact Form - Contact page" at bounding box center [541, 203] width 602 height 36
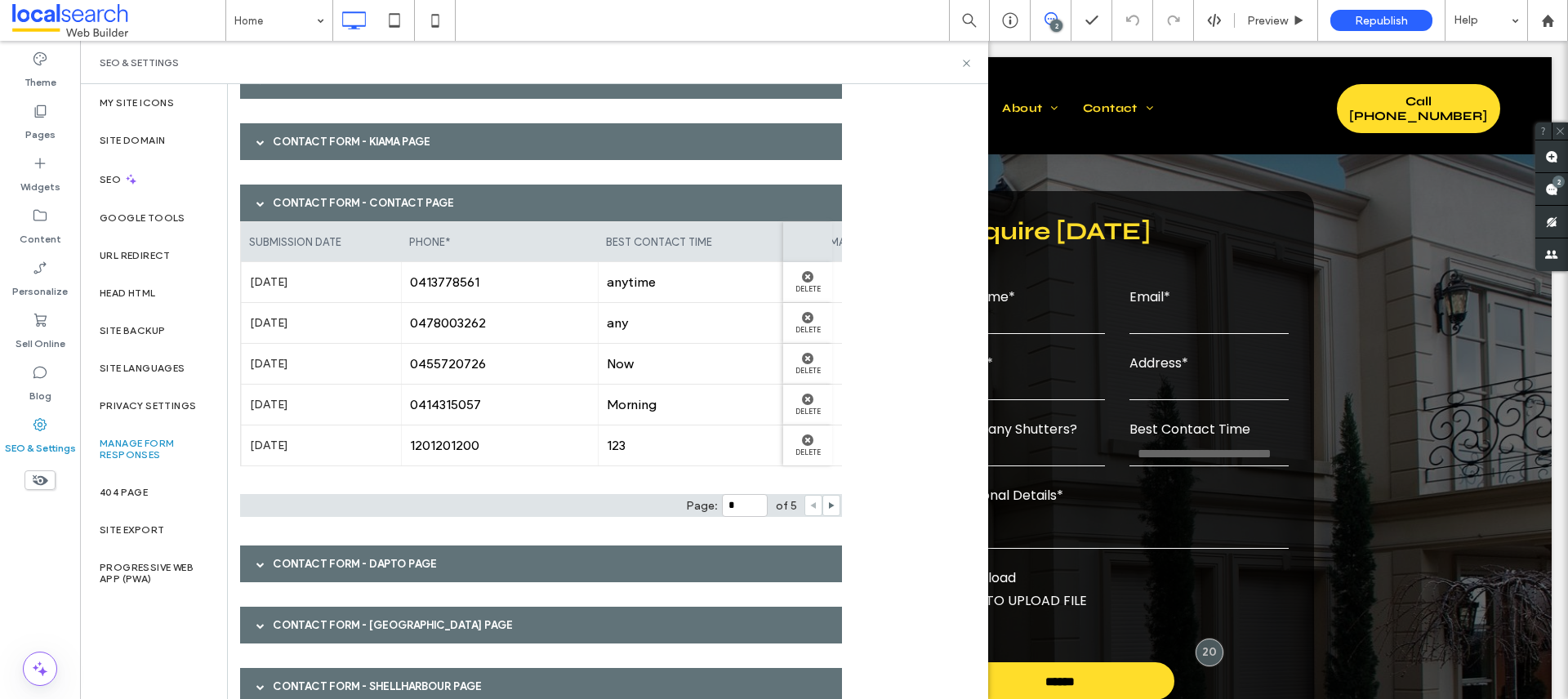
click at [305, 216] on div "Contact Form - Contact page" at bounding box center [541, 203] width 602 height 36
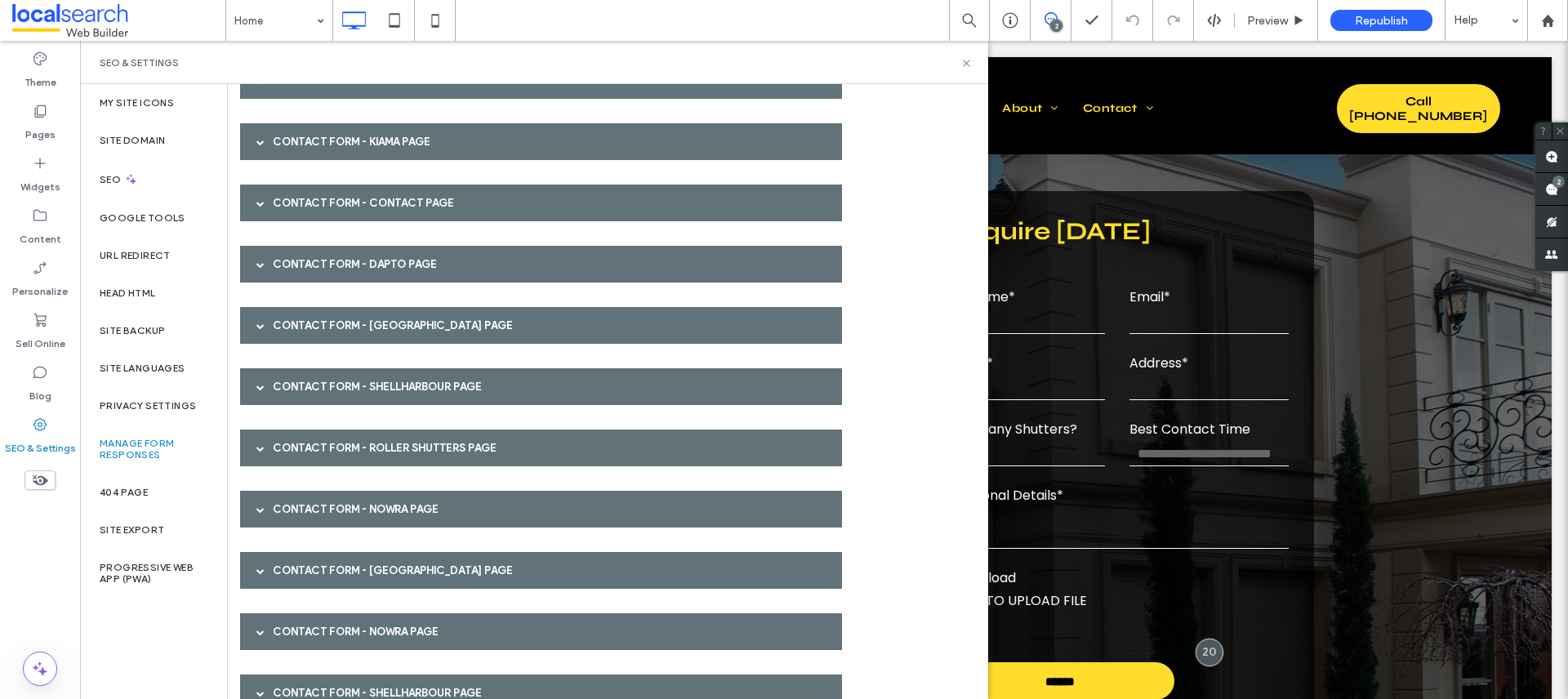
click at [304, 248] on div "Contact Form - Dapto page" at bounding box center [541, 264] width 602 height 36
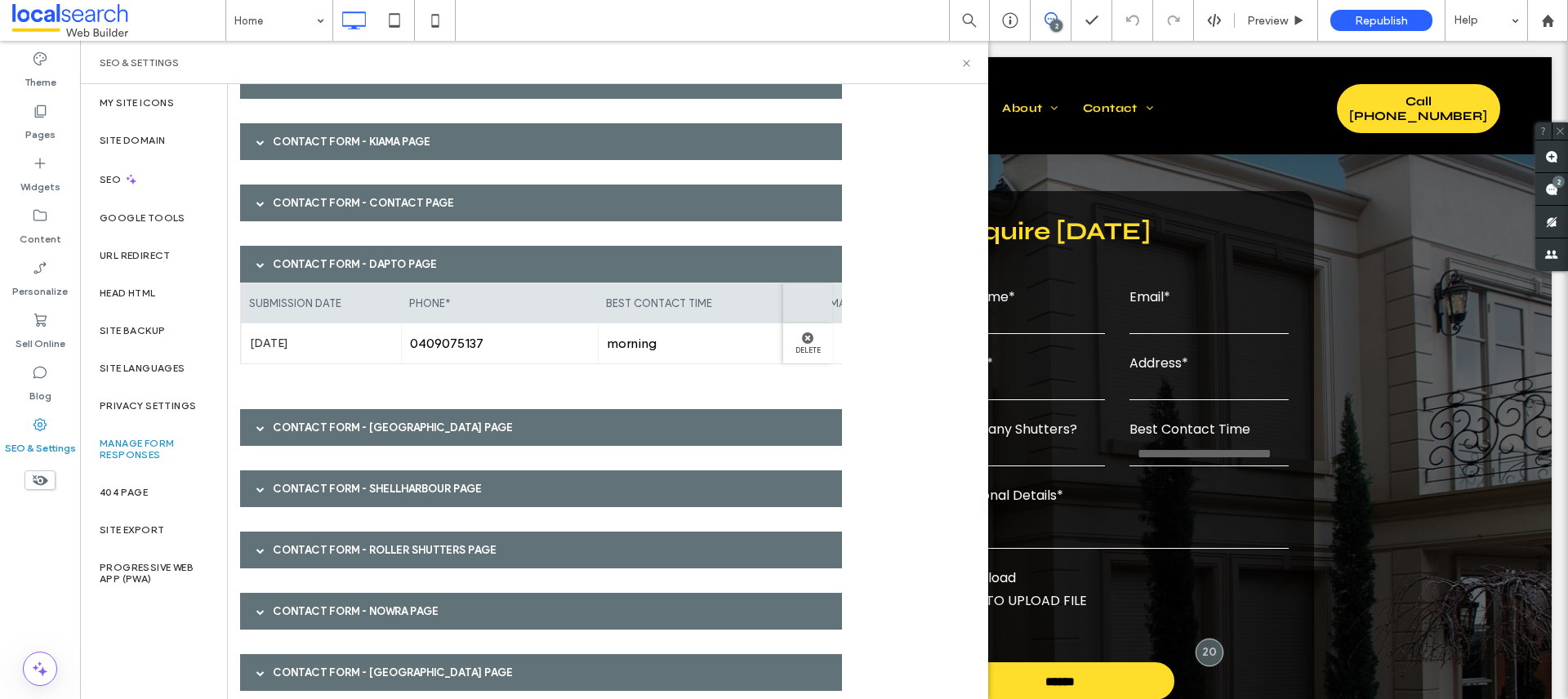
click at [302, 262] on div "Contact Form - Dapto page" at bounding box center [541, 264] width 602 height 36
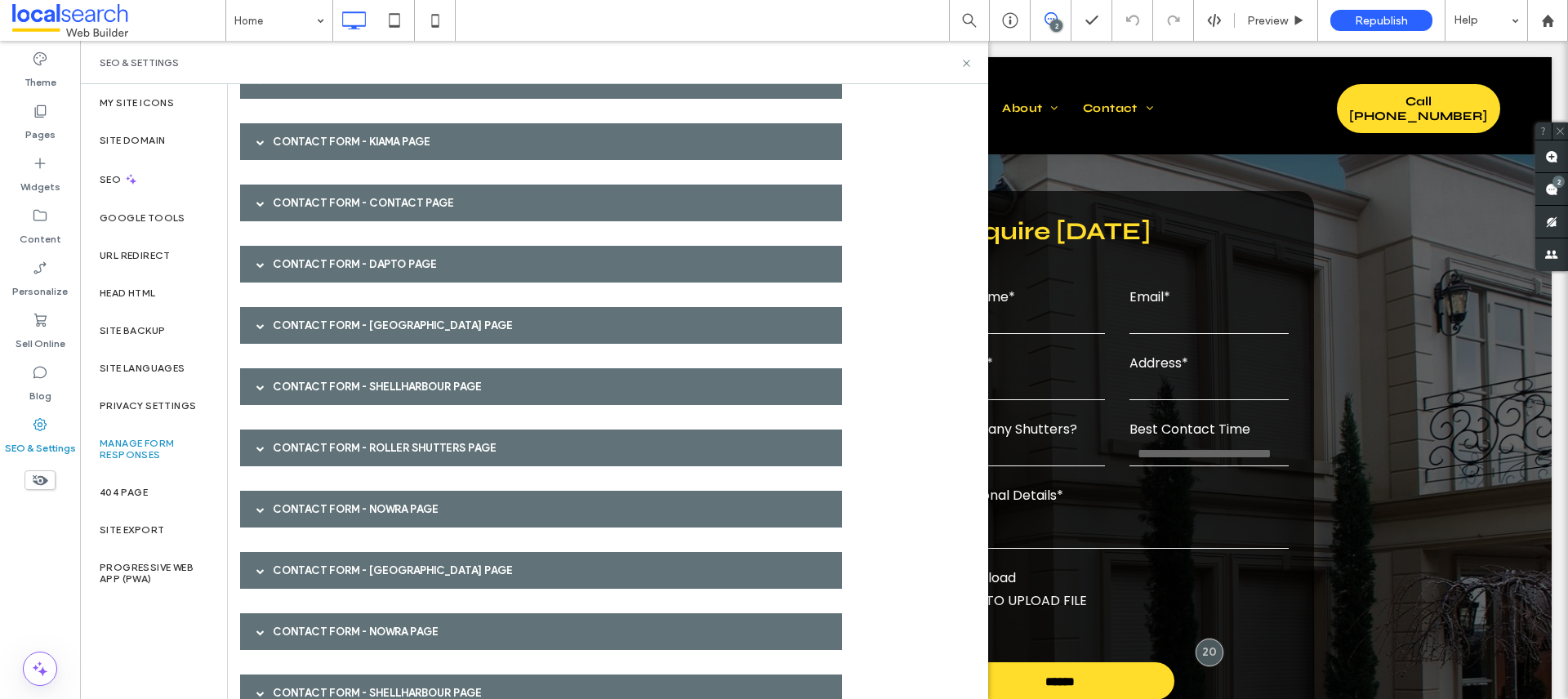
click at [303, 317] on div "Contact Form - [GEOGRAPHIC_DATA] page" at bounding box center [541, 325] width 602 height 36
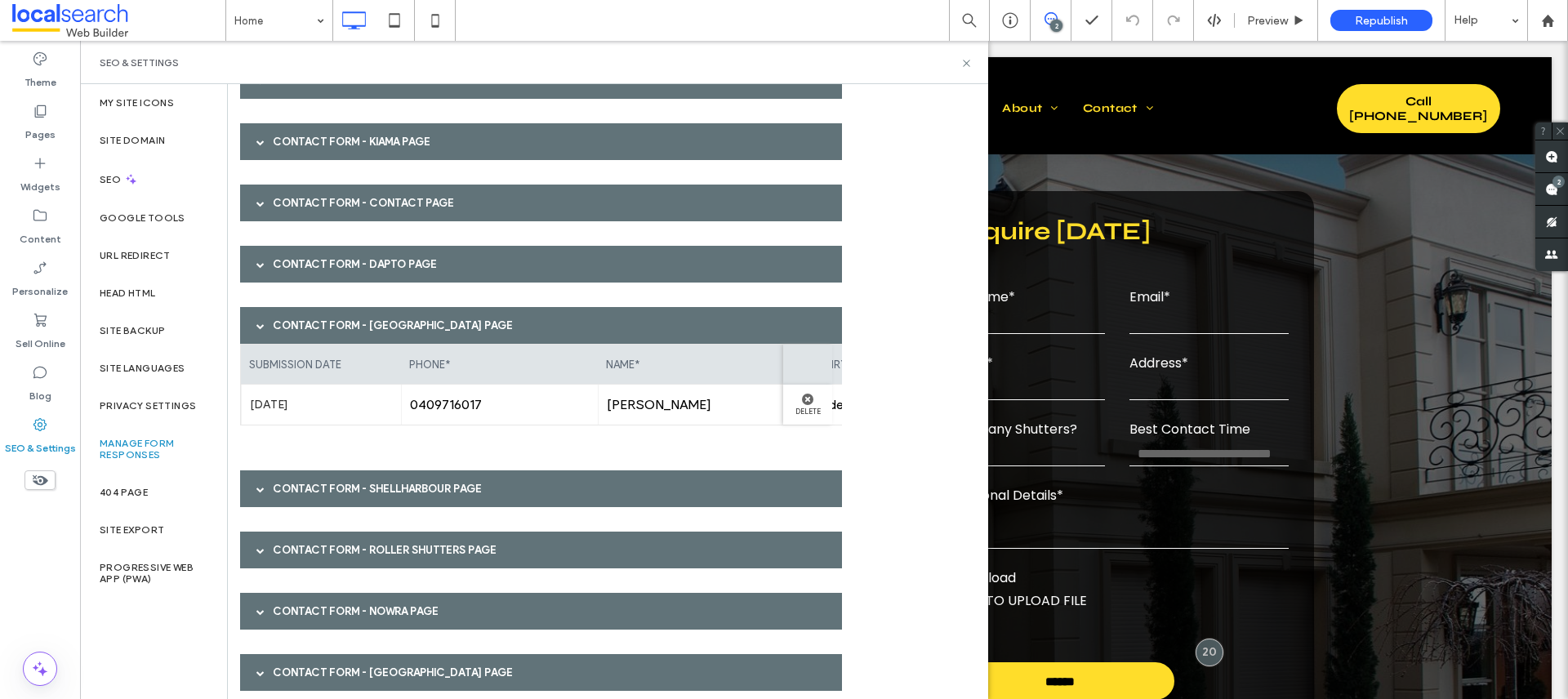
drag, startPoint x: 307, startPoint y: 257, endPoint x: 297, endPoint y: 297, distance: 41.2
click at [306, 257] on div "Contact Form - Dapto page" at bounding box center [541, 264] width 602 height 36
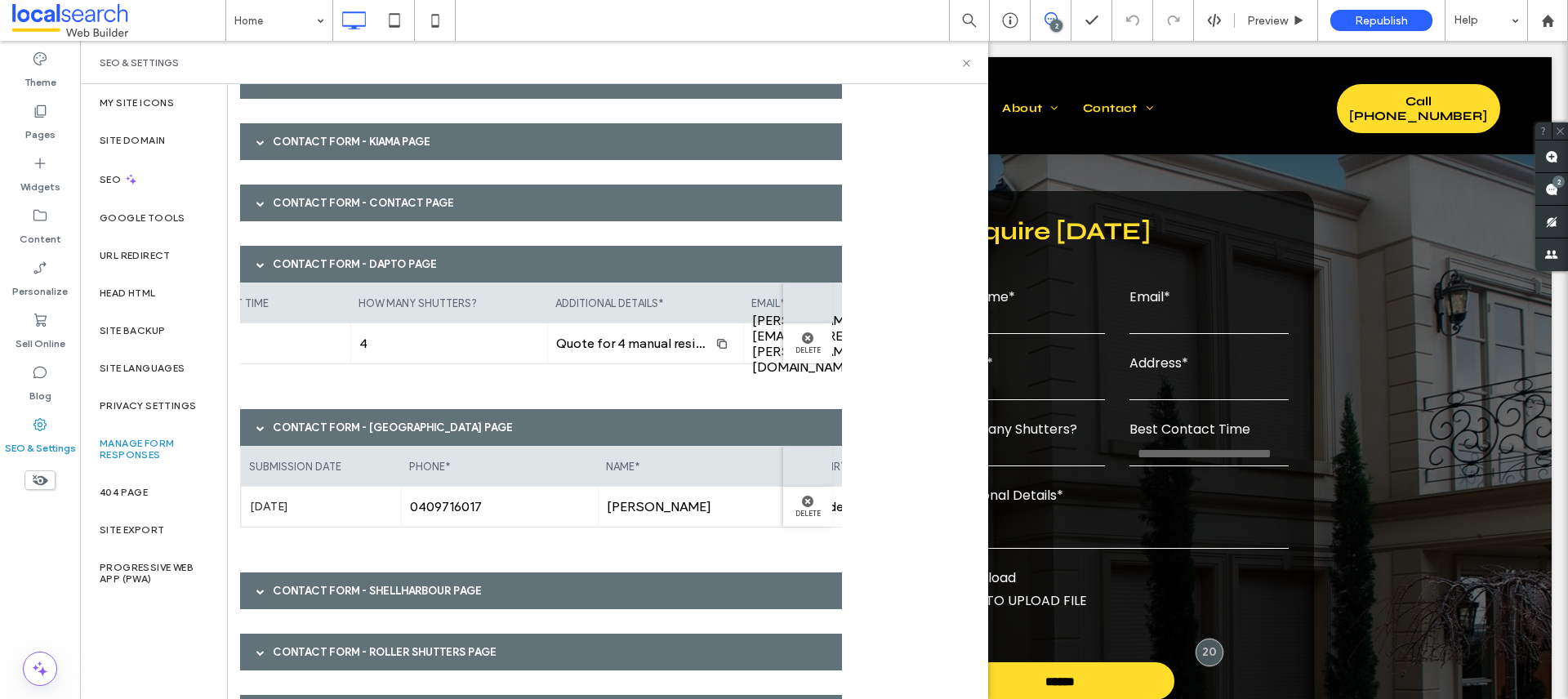
scroll to position [0, 451]
